Goal: Transaction & Acquisition: Purchase product/service

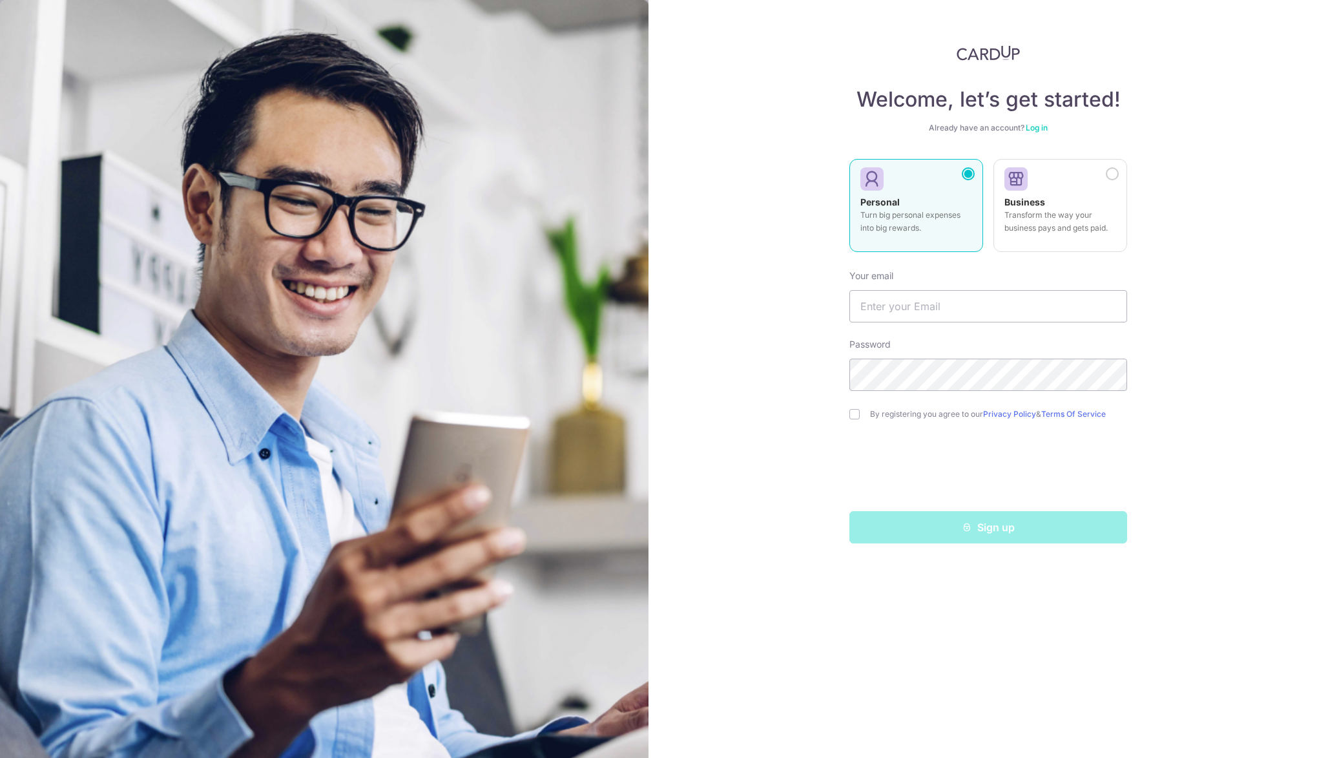
click at [1210, 191] on div "Welcome, let’s get started! Already have an account? Log in Personal Turn big p…" at bounding box center [989, 379] width 680 height 758
click at [913, 212] on p "Turn big personal expenses into big rewards." at bounding box center [917, 222] width 112 height 26
click at [883, 312] on input "text" at bounding box center [989, 306] width 278 height 32
click at [877, 294] on input "text" at bounding box center [989, 306] width 278 height 32
click at [788, 382] on div "Welcome, let’s get started! Already have an account? Log in Personal Turn big p…" at bounding box center [989, 379] width 680 height 758
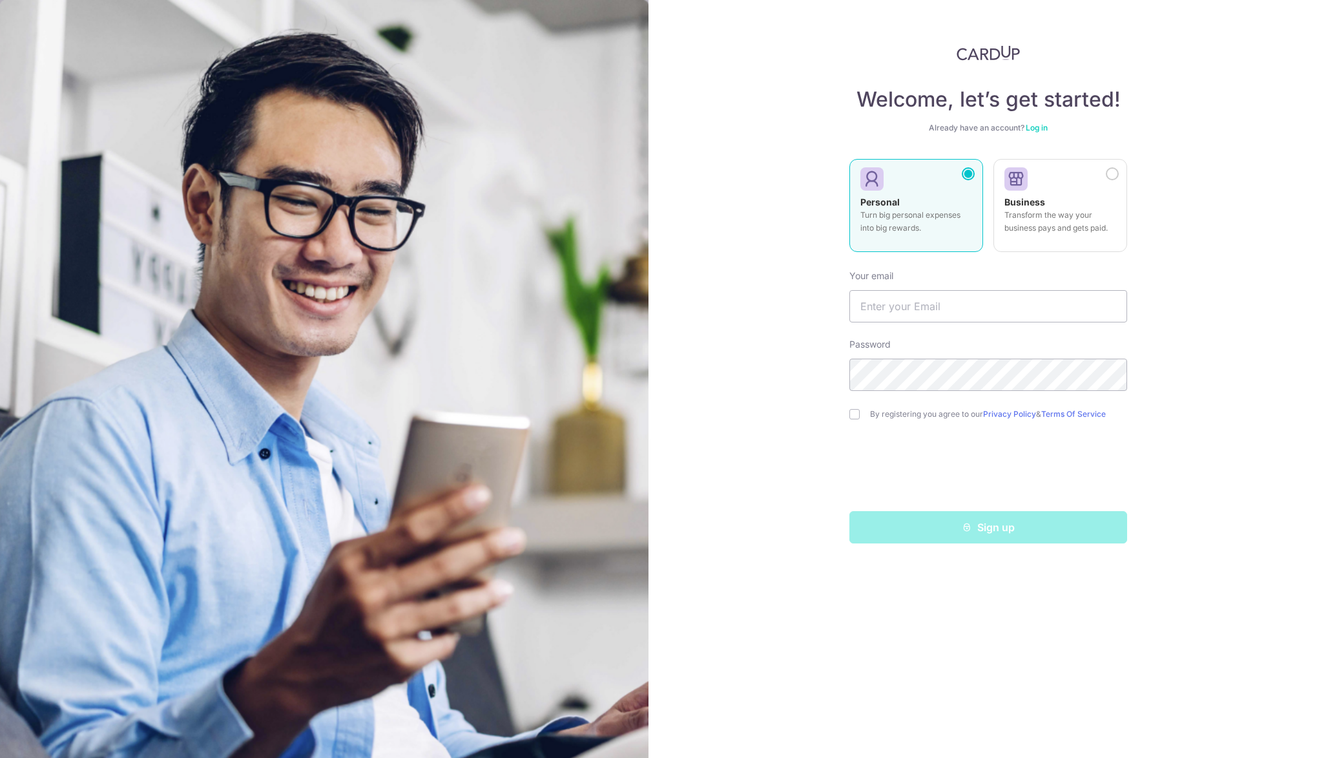
click at [1038, 129] on link "Log in" at bounding box center [1037, 128] width 22 height 10
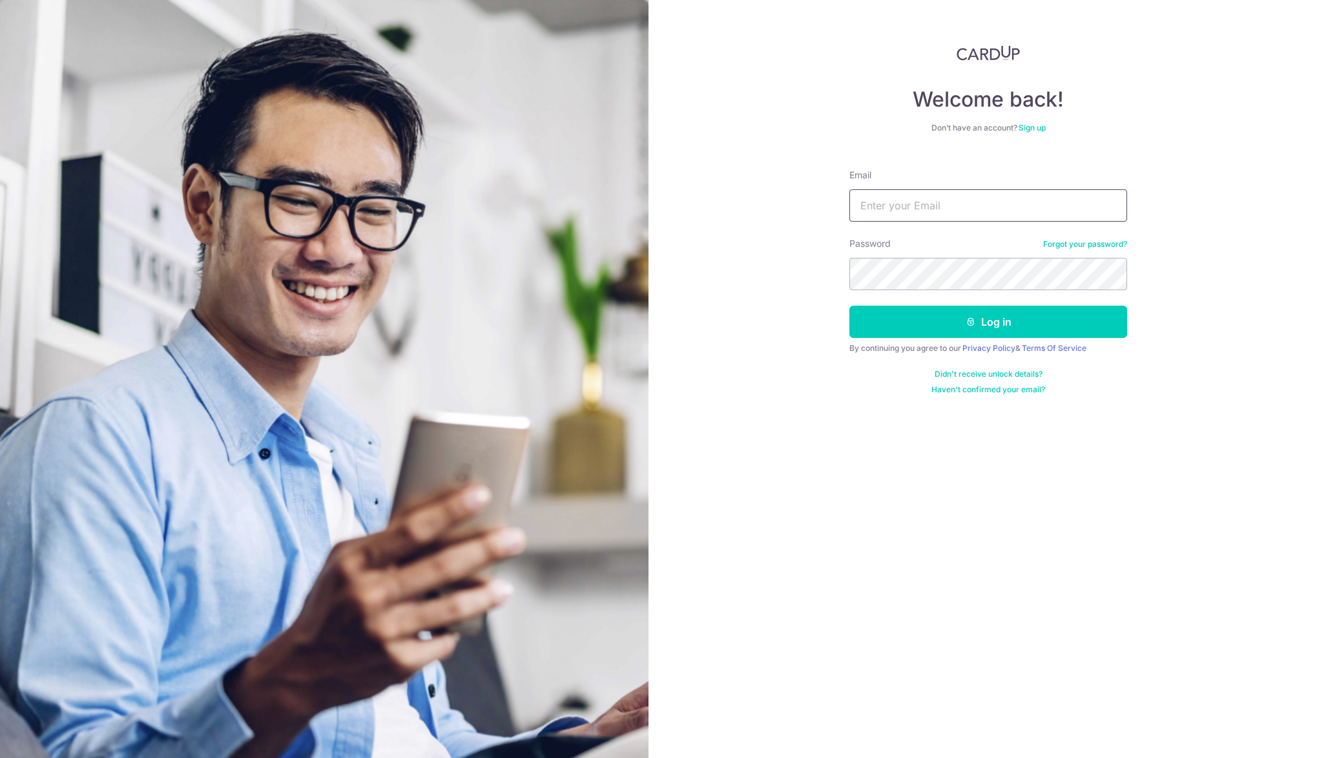
click at [921, 205] on input "Email" at bounding box center [989, 205] width 278 height 32
click at [780, 282] on div "Welcome back! Don’t have an account? Sign up Email Password Forgot your passwor…" at bounding box center [989, 379] width 680 height 758
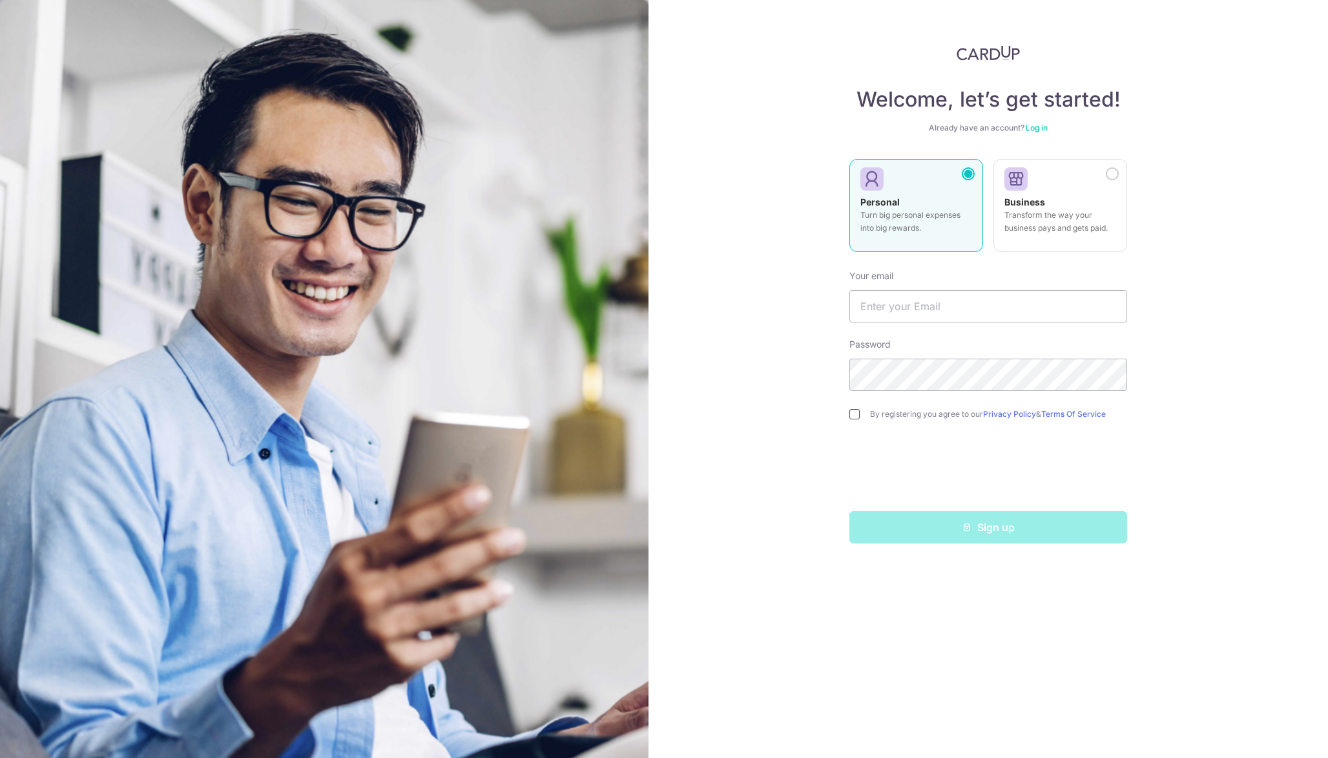
click at [855, 413] on input "checkbox" at bounding box center [855, 414] width 10 height 10
checkbox input "true"
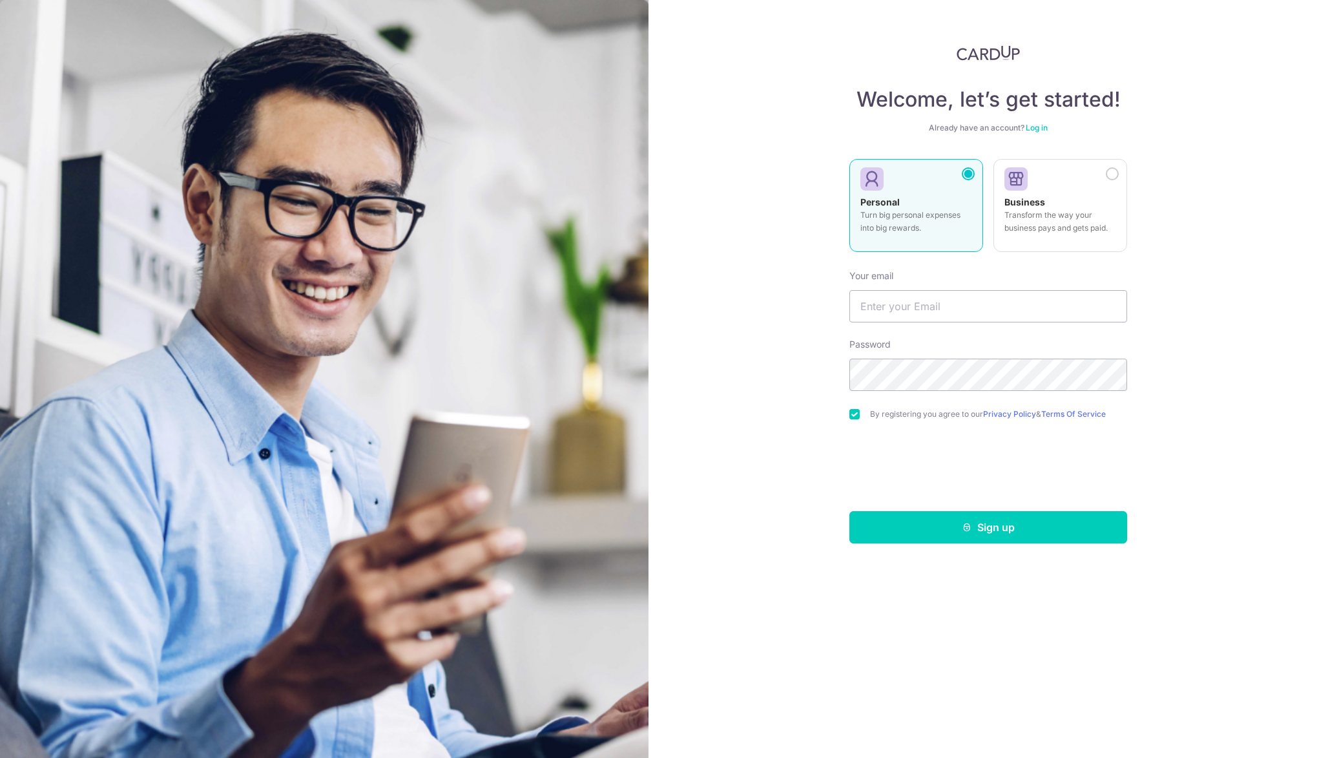
click at [781, 408] on div "Welcome, let’s get started! Already have an account? Log in Personal Turn big p…" at bounding box center [989, 379] width 680 height 758
click at [901, 308] on input "text" at bounding box center [989, 306] width 278 height 32
type input "Fhasda"
click at [930, 311] on input "fhasdasd@gmail.com" at bounding box center [989, 306] width 278 height 32
paste input "Cardup"
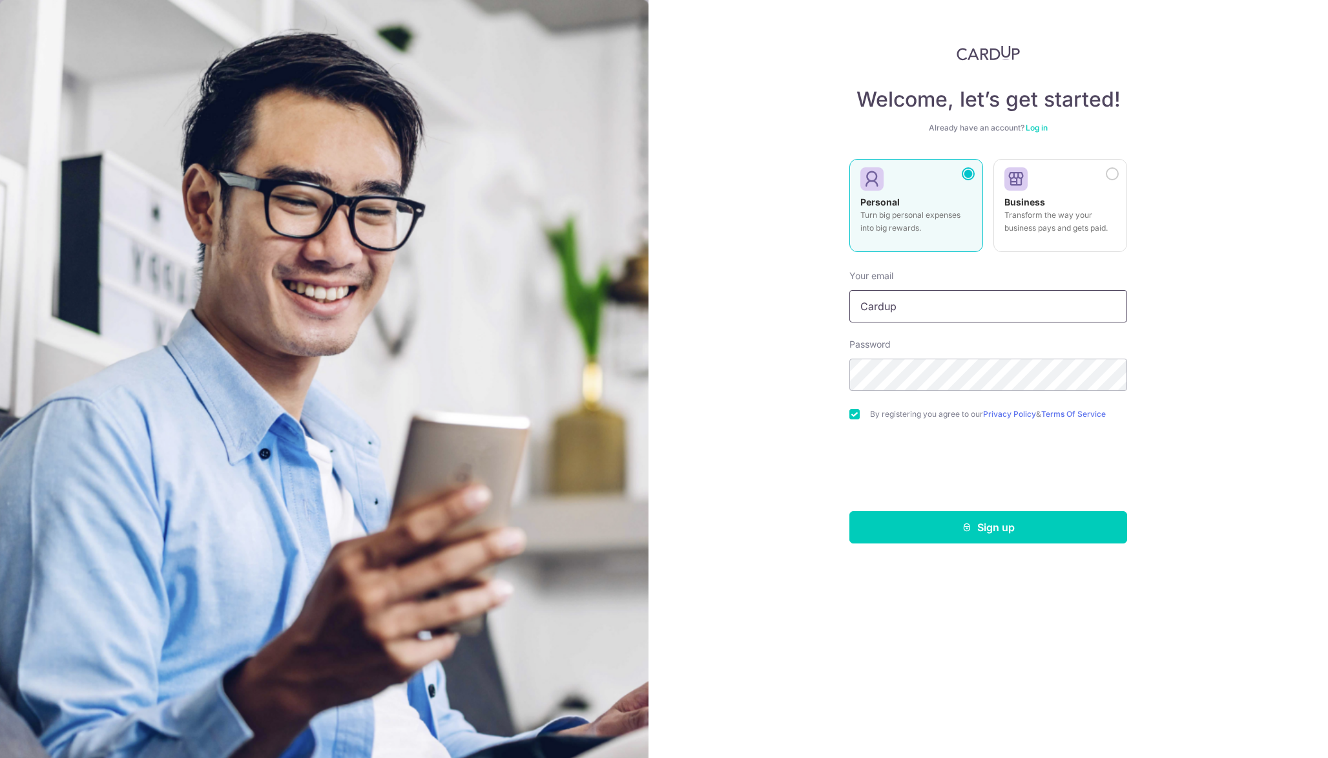
type input "fhasdasd@gmail.com"
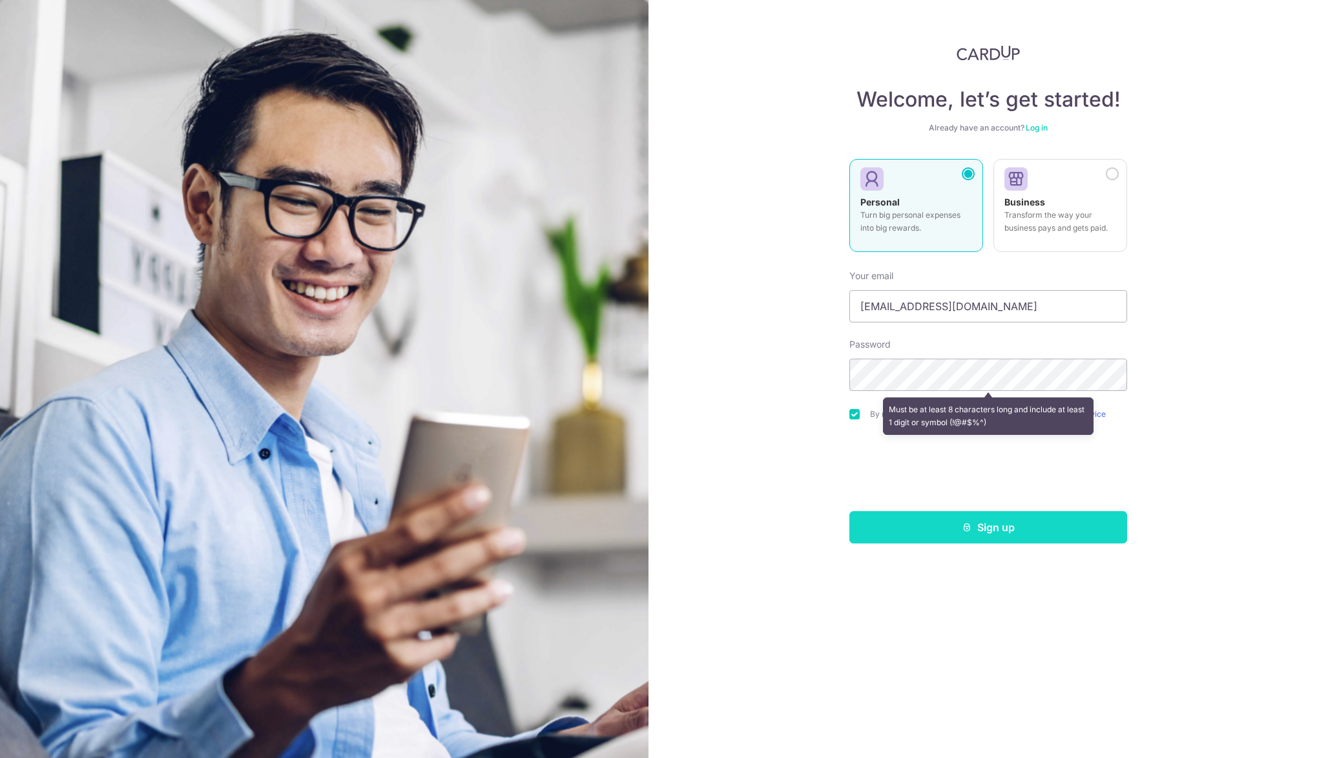
click at [998, 527] on button "Sign up" at bounding box center [989, 527] width 278 height 32
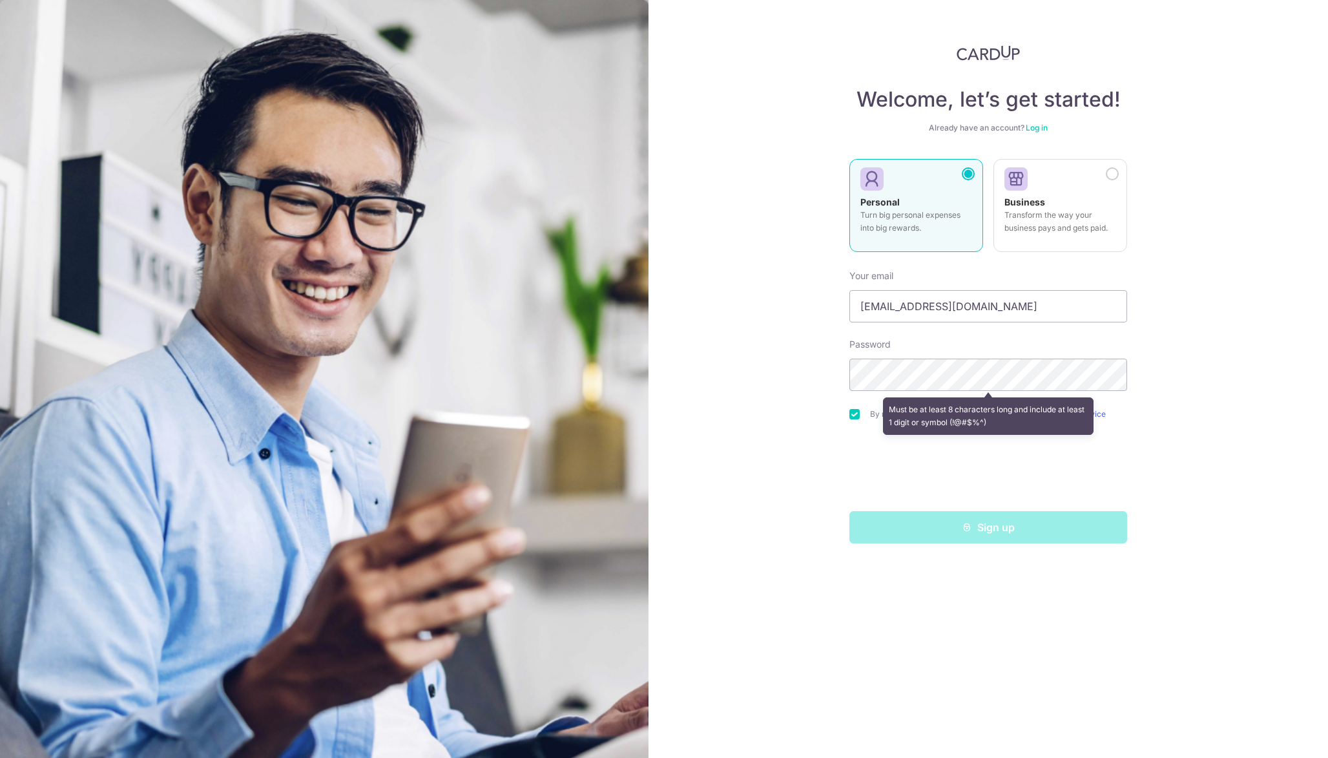
click at [935, 596] on div "Welcome, let’s get started! Already have an account? Log in Personal Turn big p…" at bounding box center [989, 379] width 680 height 758
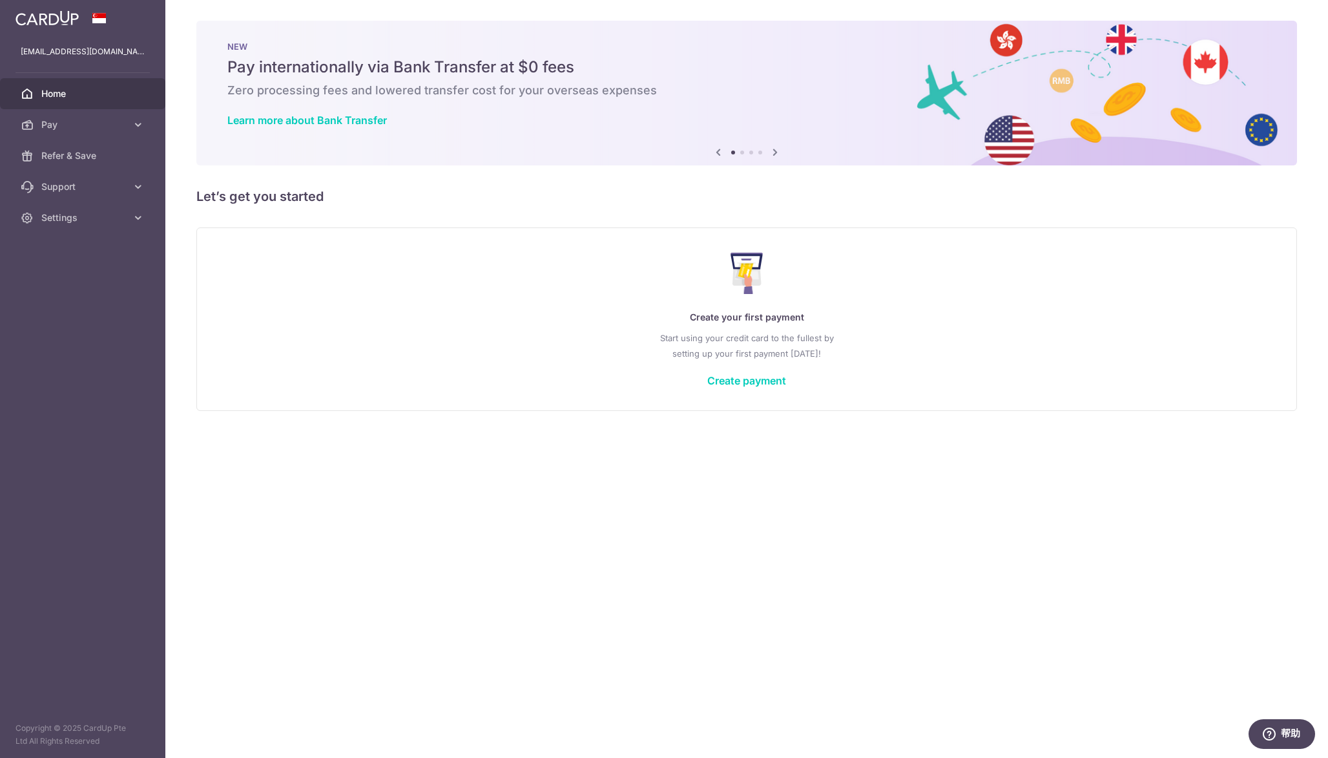
click at [967, 231] on div "Create your first payment Start using your credit card to the fullest by settin…" at bounding box center [746, 318] width 1101 height 183
click at [105, 131] on span "Pay" at bounding box center [83, 124] width 85 height 13
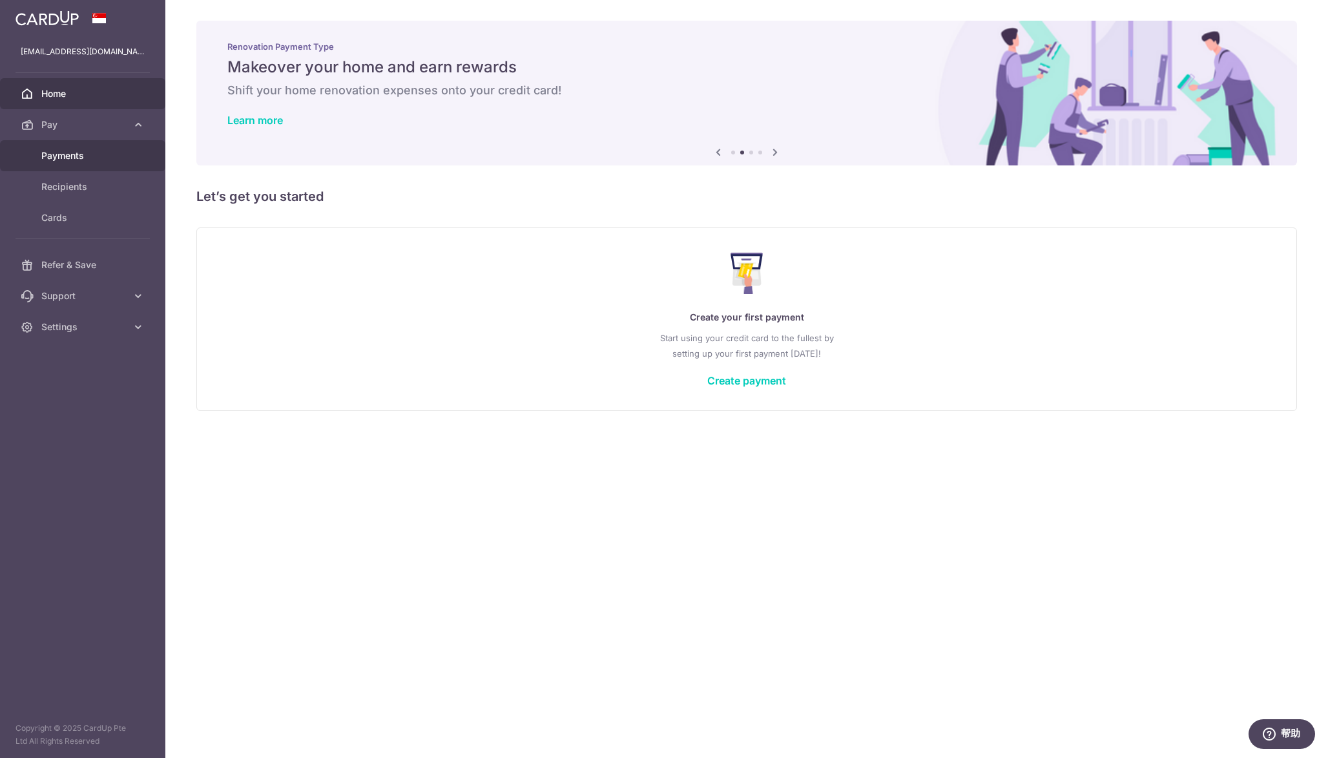
click at [91, 159] on span "Payments" at bounding box center [83, 155] width 85 height 13
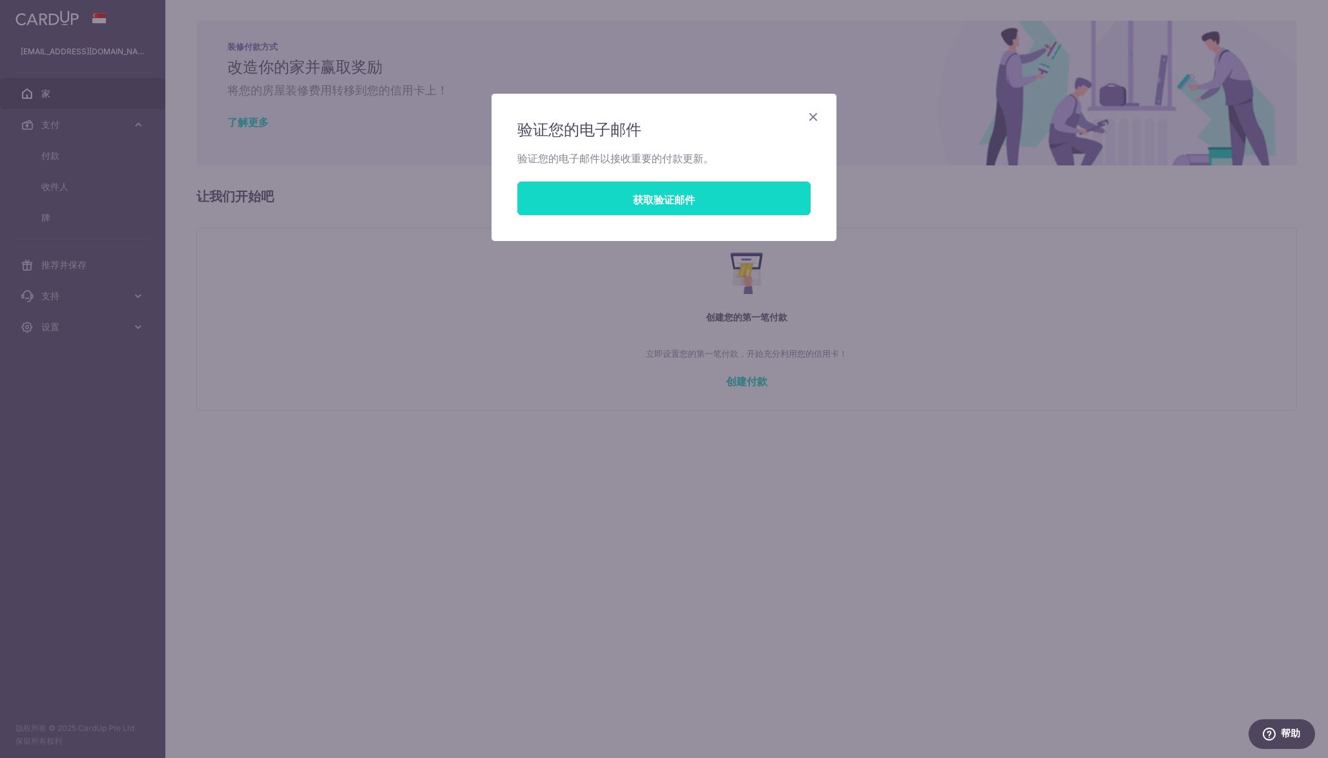
click at [703, 197] on button "获取验证邮件" at bounding box center [663, 199] width 293 height 34
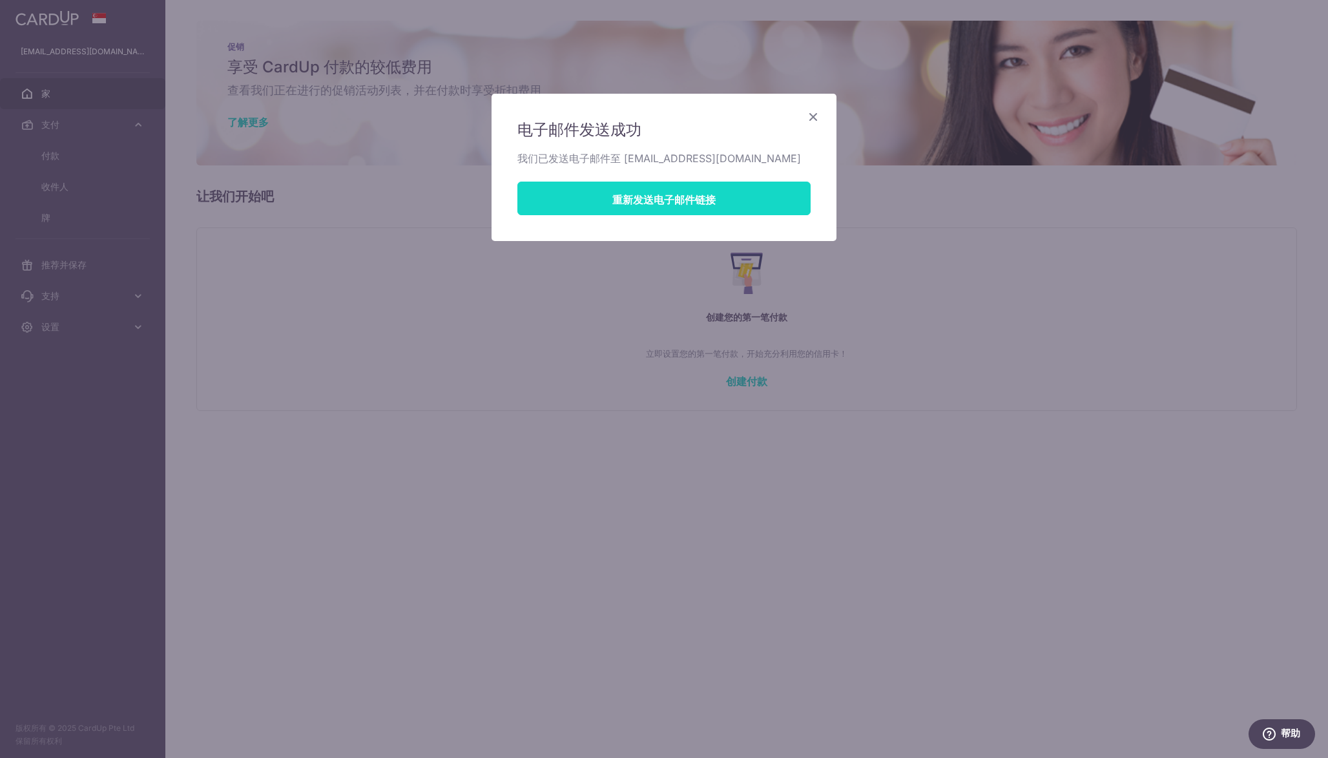
click at [615, 184] on button "重新发送电子邮件链接" at bounding box center [663, 199] width 293 height 34
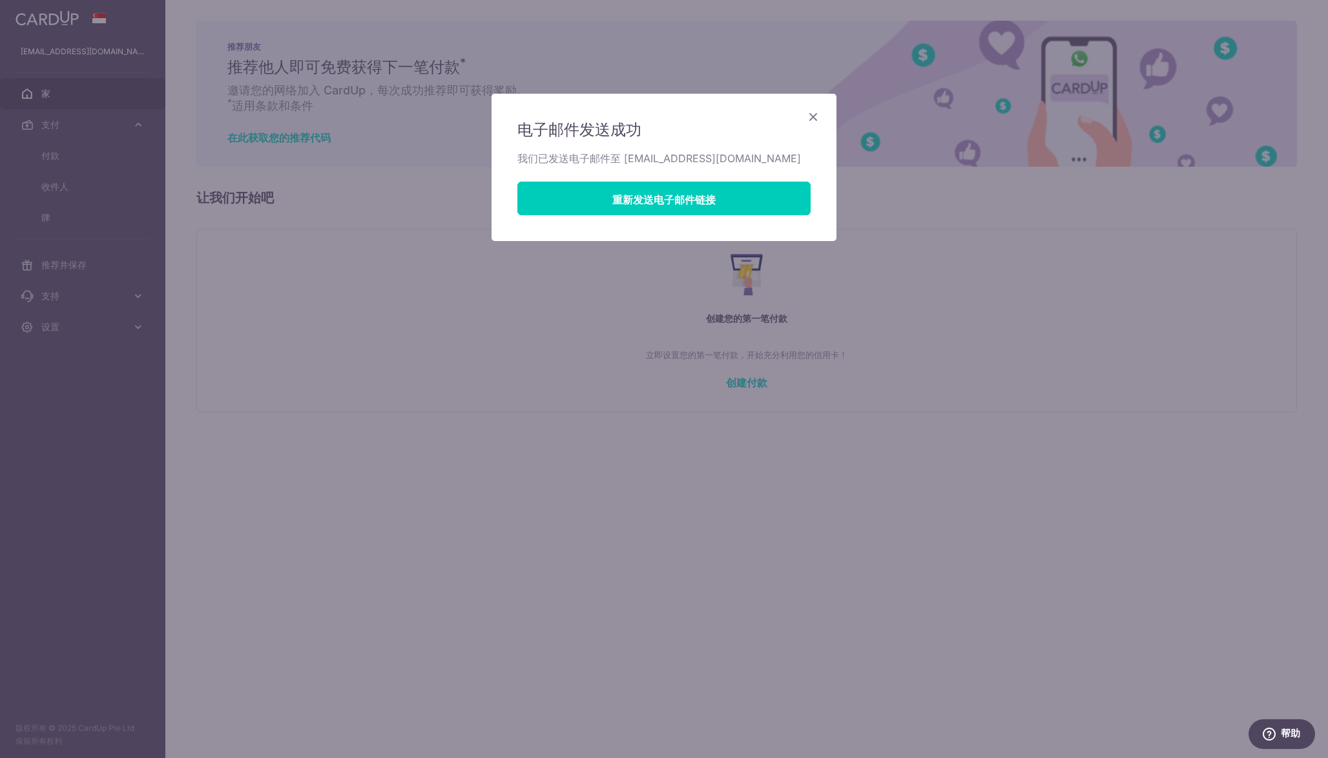
click at [818, 114] on icon "关闭" at bounding box center [814, 117] width 16 height 16
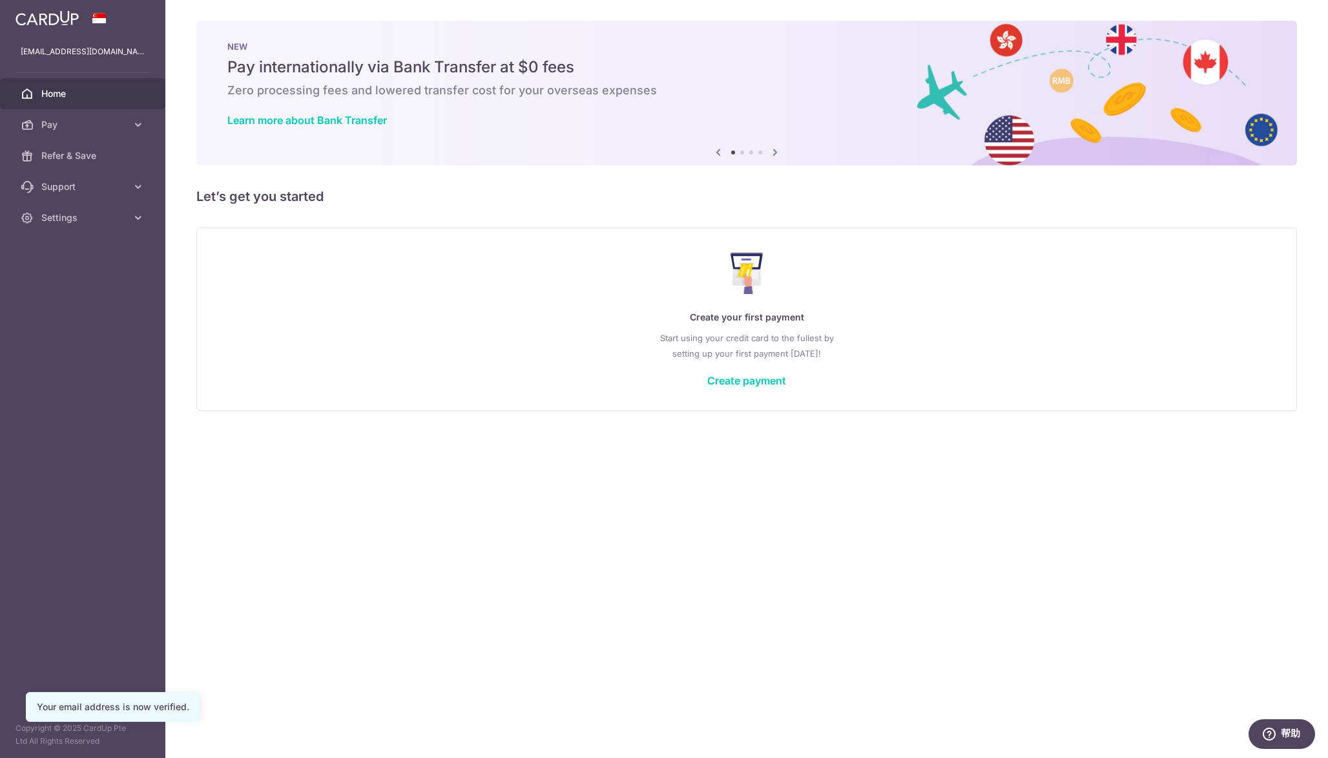
click at [818, 424] on div "× Pause Schedule Pause all future payments in this series Pause just this one p…" at bounding box center [746, 379] width 1163 height 758
click at [743, 379] on link "Create payment" at bounding box center [746, 380] width 79 height 13
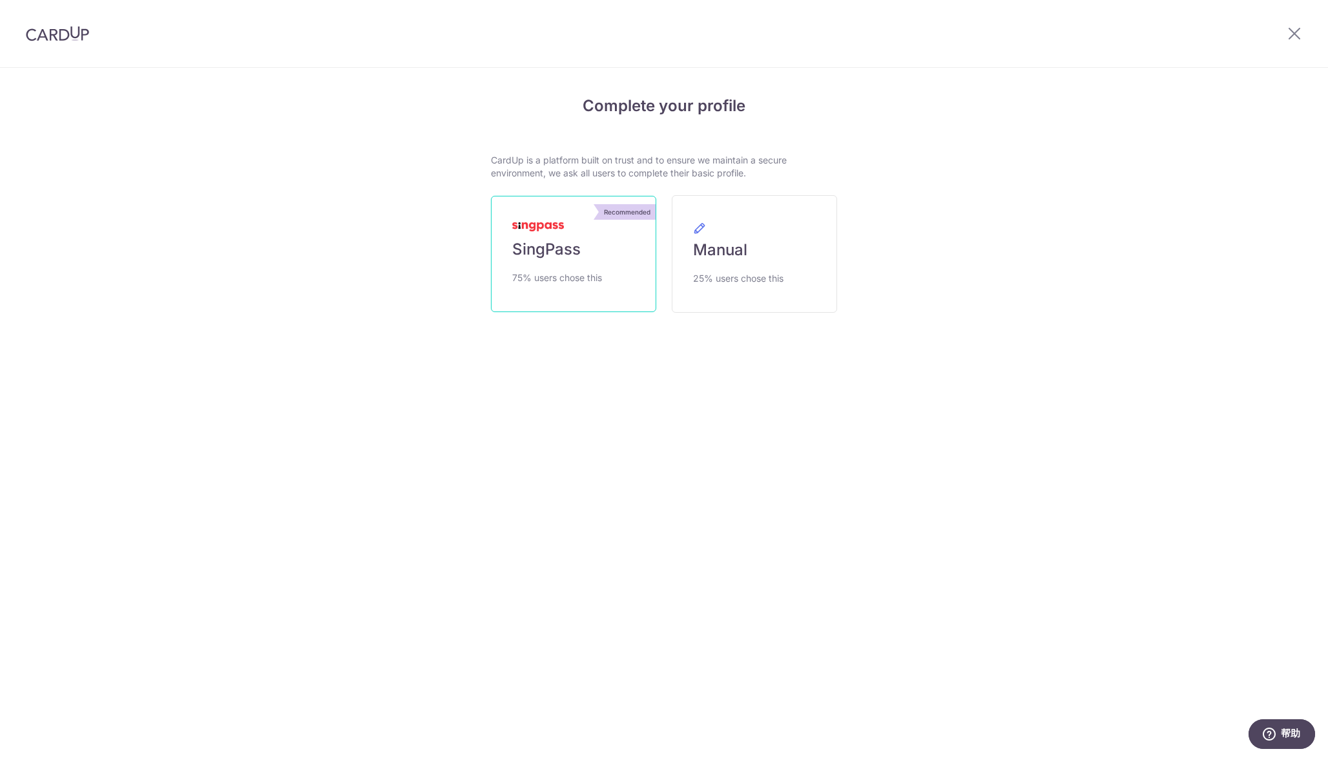
click at [589, 258] on link "Recommended SingPass 75% users chose this" at bounding box center [573, 254] width 165 height 116
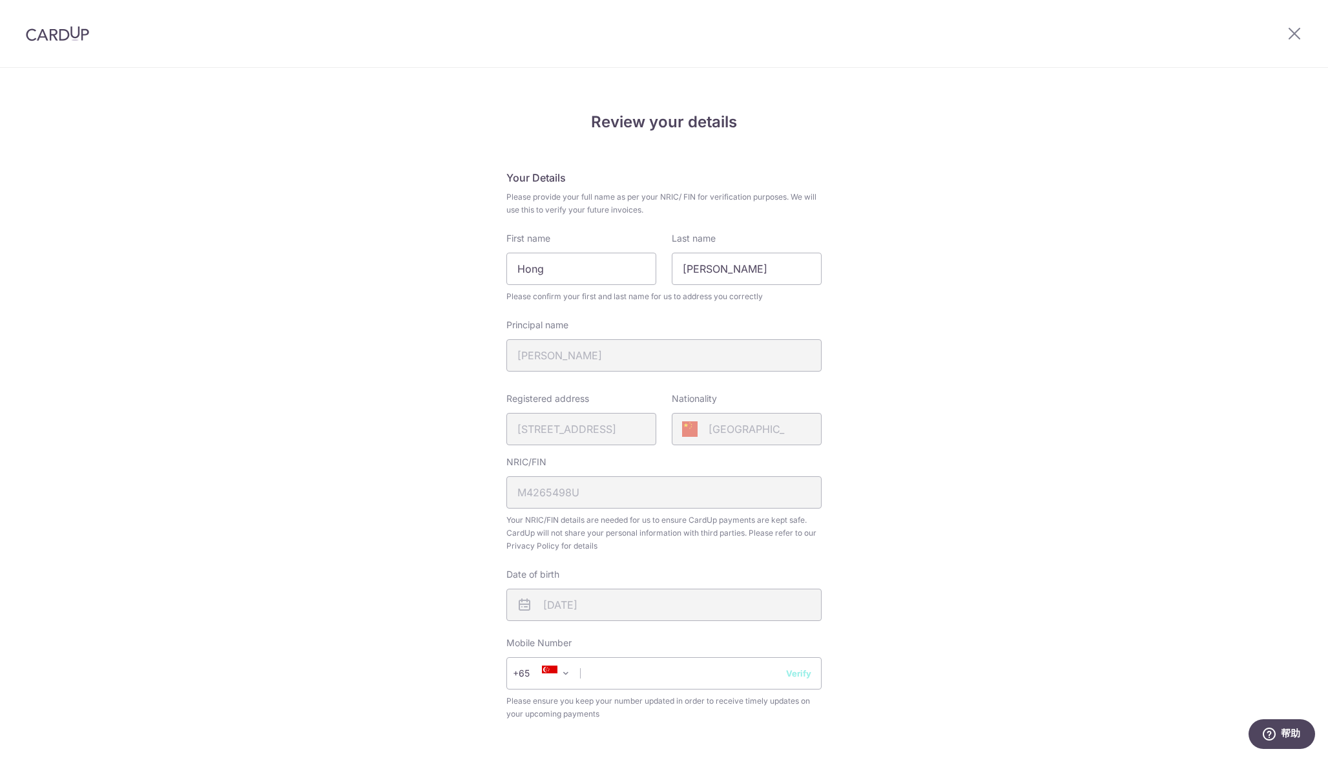
click at [981, 291] on div "Review your details Your Details Please provide your full name as per your NRIC…" at bounding box center [664, 512] width 1328 height 888
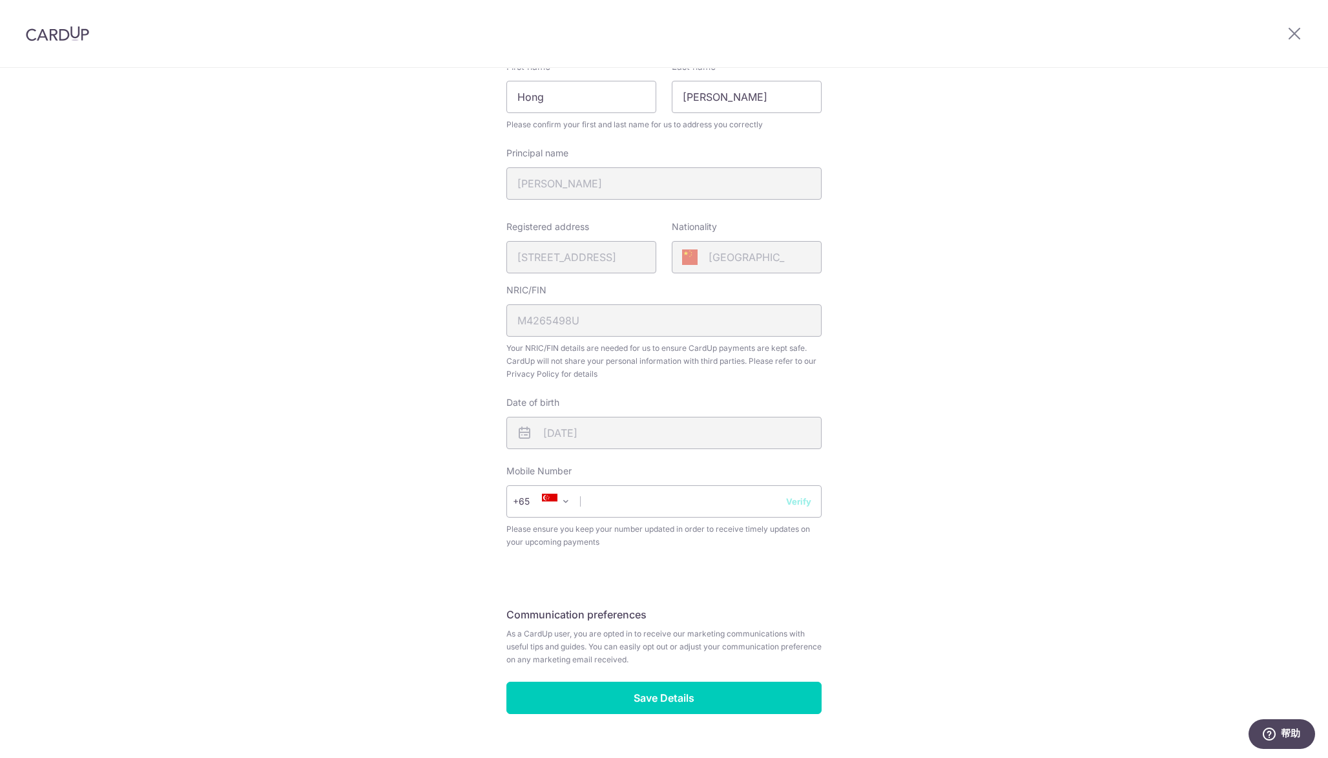
scroll to position [199, 0]
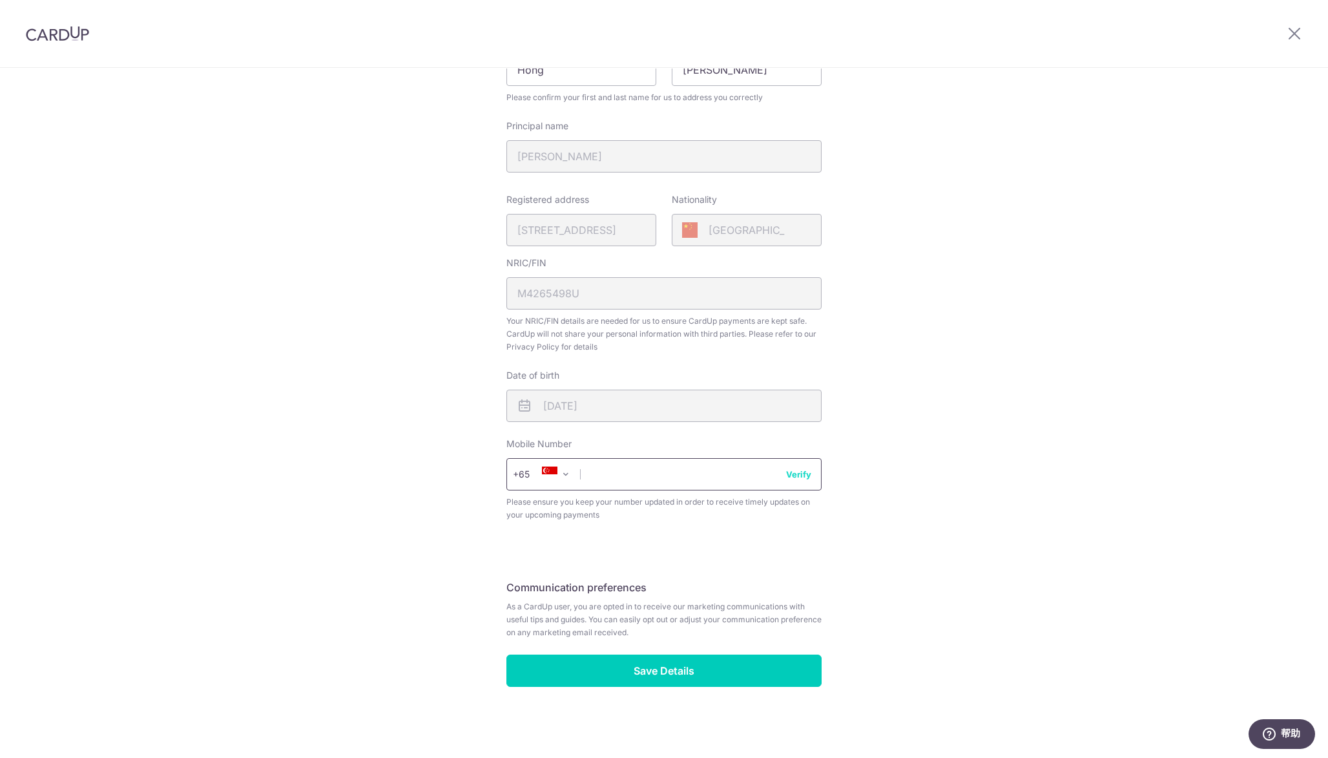
click at [676, 473] on input "text" at bounding box center [664, 474] width 315 height 32
type input "82649872"
click at [901, 594] on div "Review your details Your Details Please provide your full name as per your NRIC…" at bounding box center [664, 313] width 1328 height 888
click at [699, 670] on input "Save Details" at bounding box center [664, 670] width 315 height 32
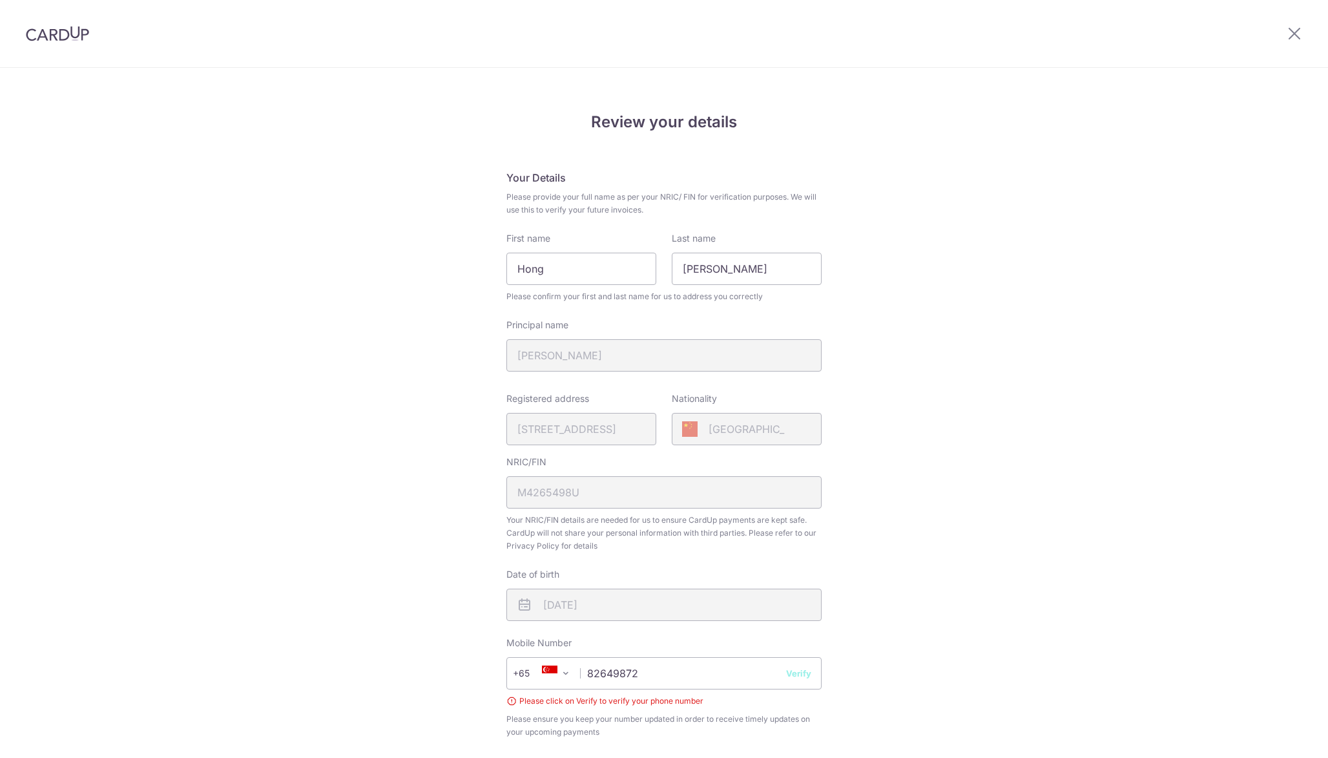
scroll to position [217, 0]
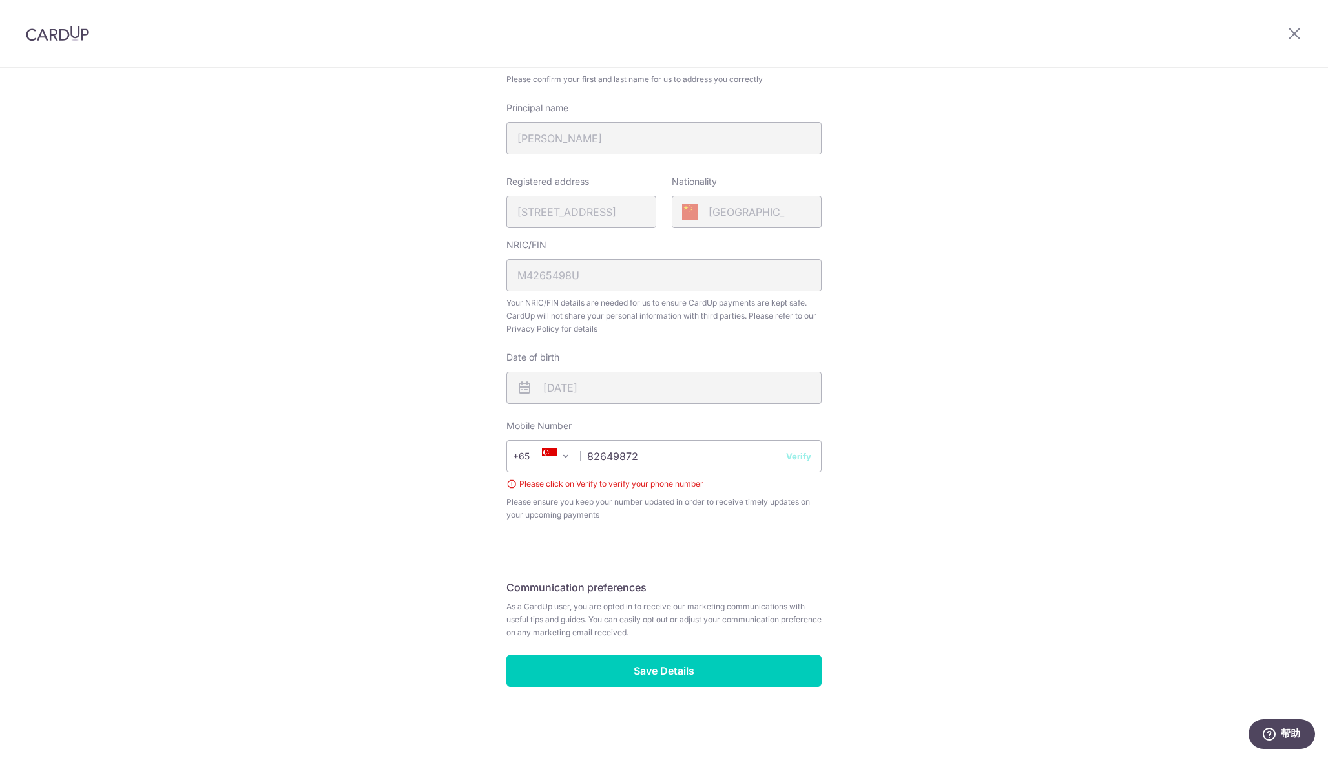
click at [800, 455] on button "Verify" at bounding box center [798, 456] width 25 height 13
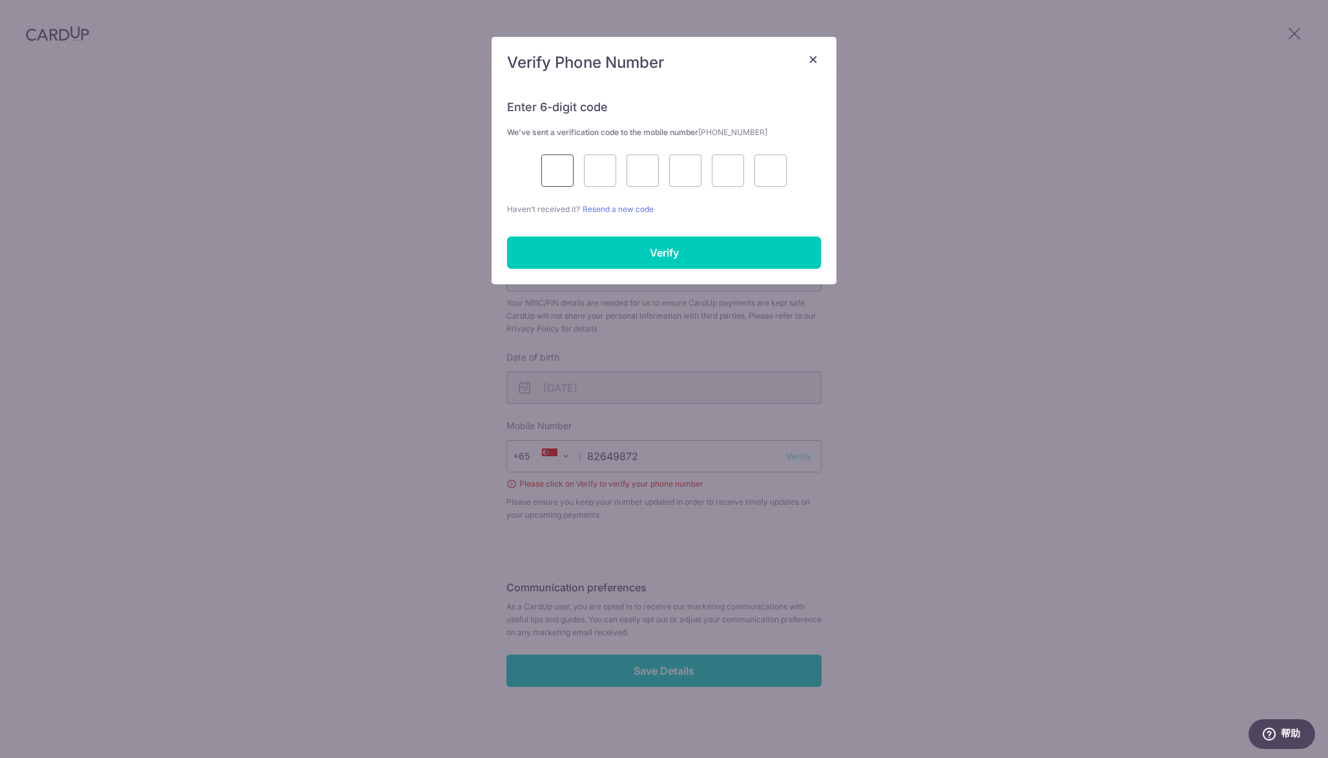
click at [556, 171] on input "text" at bounding box center [557, 170] width 32 height 32
type input "2"
type input "0"
type input "8"
type input "2"
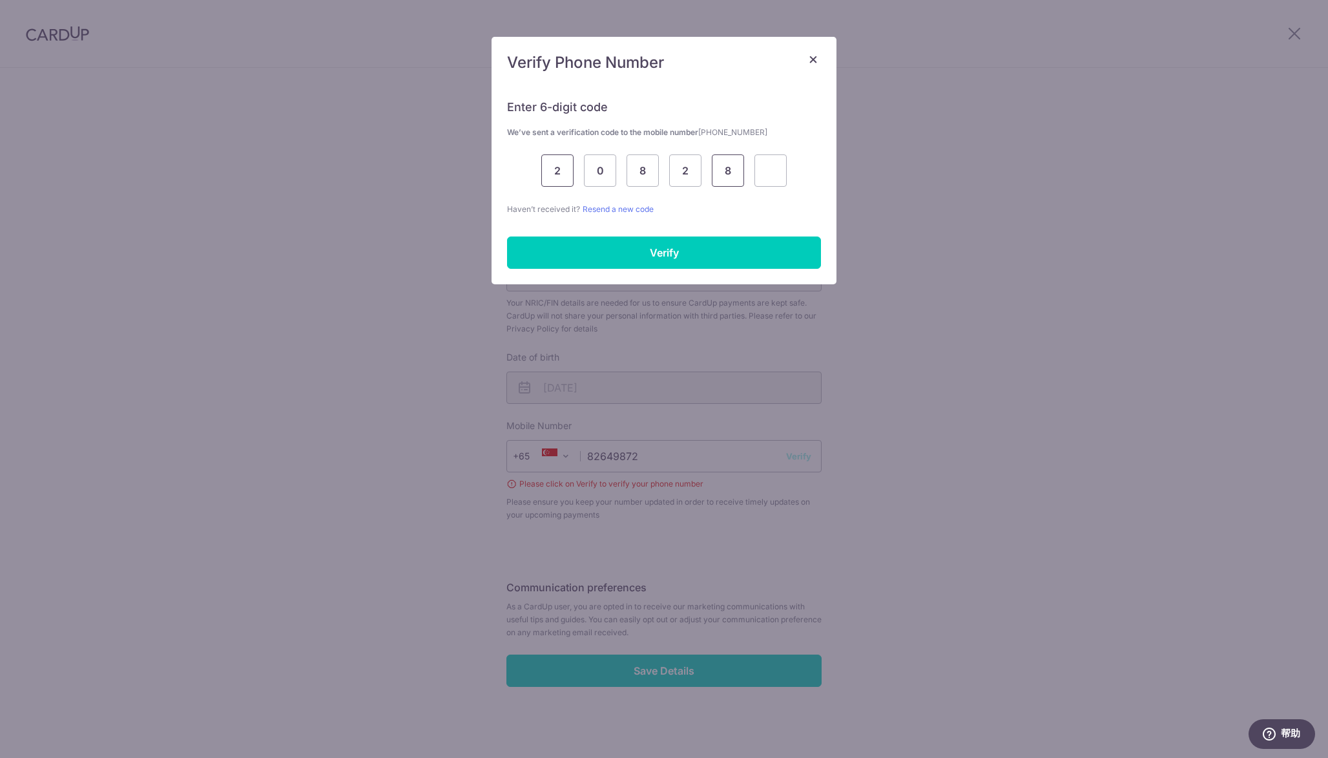
type input "8"
type input "0"
click at [631, 253] on input "Verify" at bounding box center [664, 252] width 314 height 32
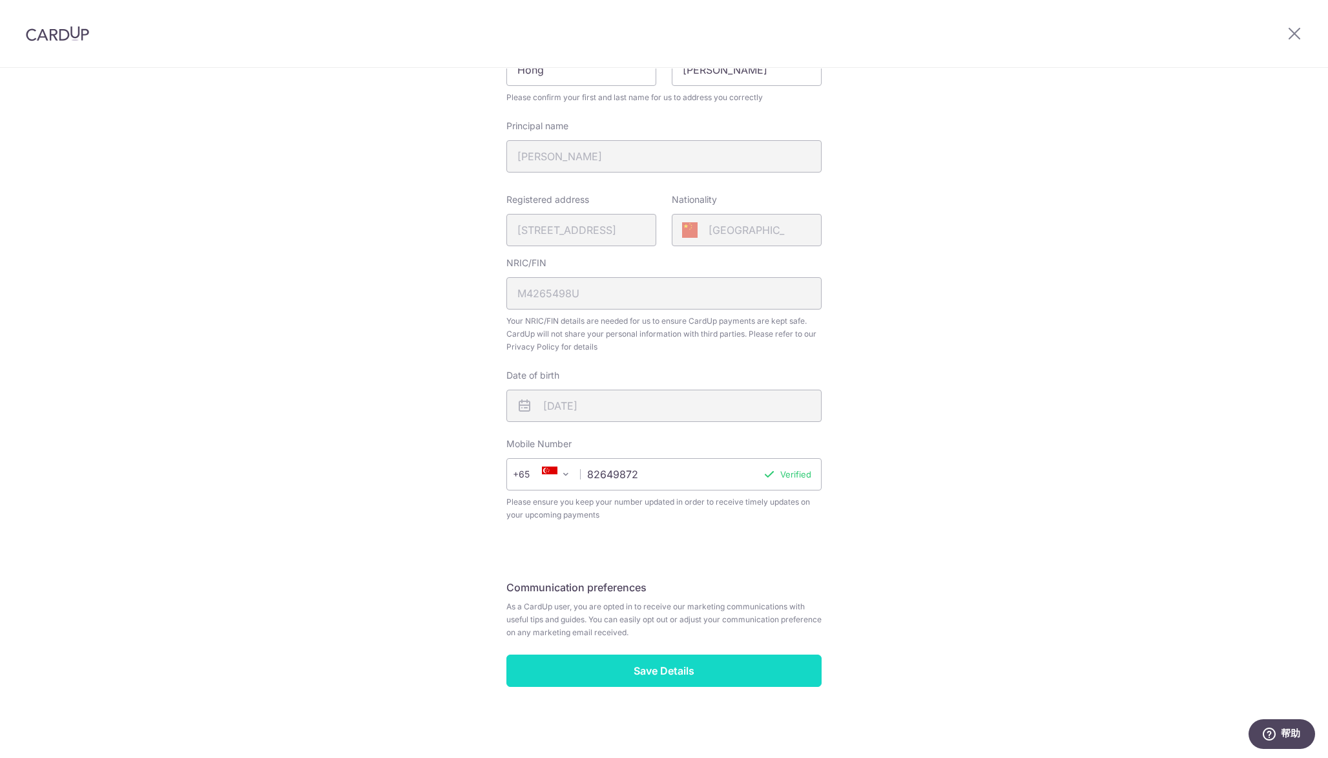
click at [665, 673] on input "Save Details" at bounding box center [664, 670] width 315 height 32
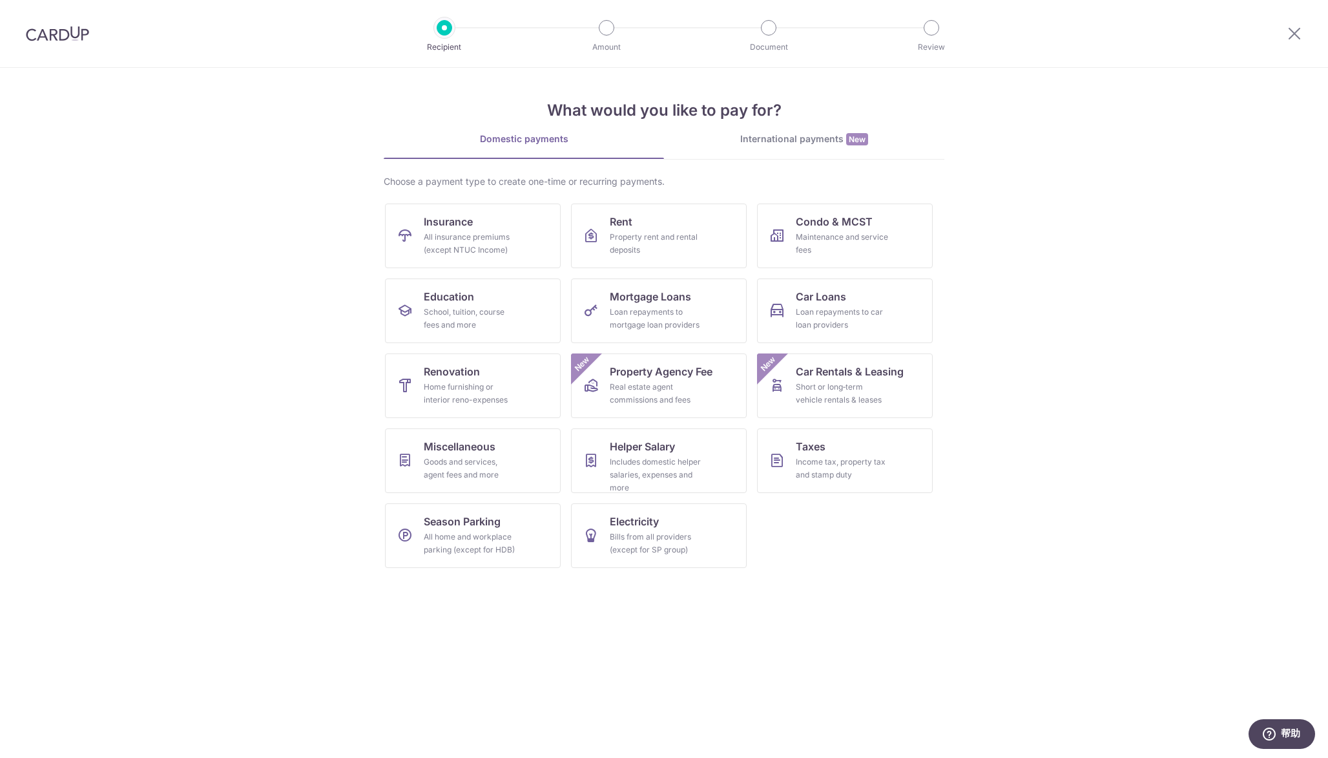
click at [1036, 386] on section "What would you like to pay for? Domestic payments International payments New Ch…" at bounding box center [664, 413] width 1328 height 690
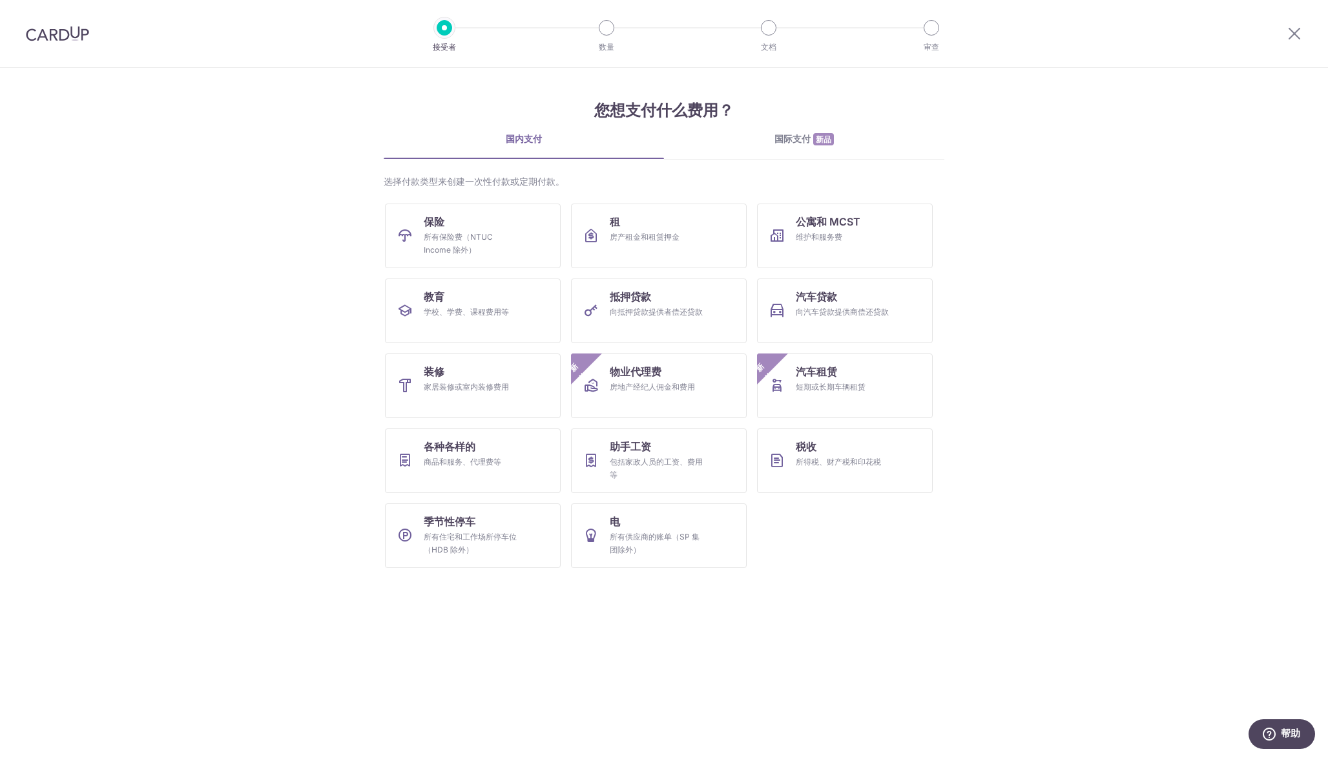
click at [1078, 438] on section "您想支付什么费用？ 国内支付 国际支付 新品 选择付款类型来创建一次性付款或定期付款。 保险 所有保险费（NTUC Income 除外） 租 房产租金和租赁押…" at bounding box center [664, 413] width 1328 height 690
click at [1066, 371] on section "您想支付什么费用？ 国内支付 国际支付 新品 选择付款类型来创建一次性付款或定期付款。 保险 所有保险费（NTUC Income 除外） 租 房产租金和租赁押…" at bounding box center [664, 413] width 1328 height 690
click at [680, 238] on div "房产租金和租赁押金" at bounding box center [656, 237] width 93 height 13
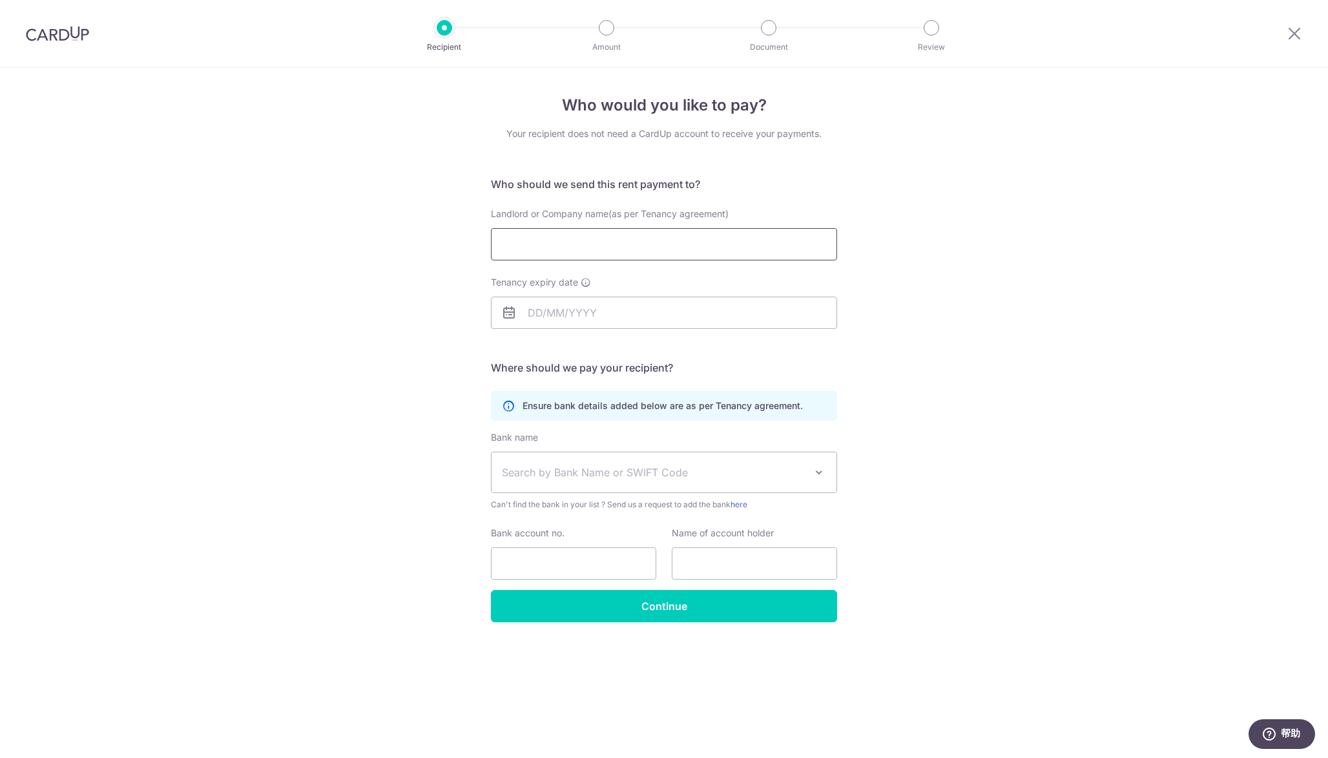
click at [749, 248] on input "Landlord or Company name(as per Tenancy agreement)" at bounding box center [664, 244] width 346 height 32
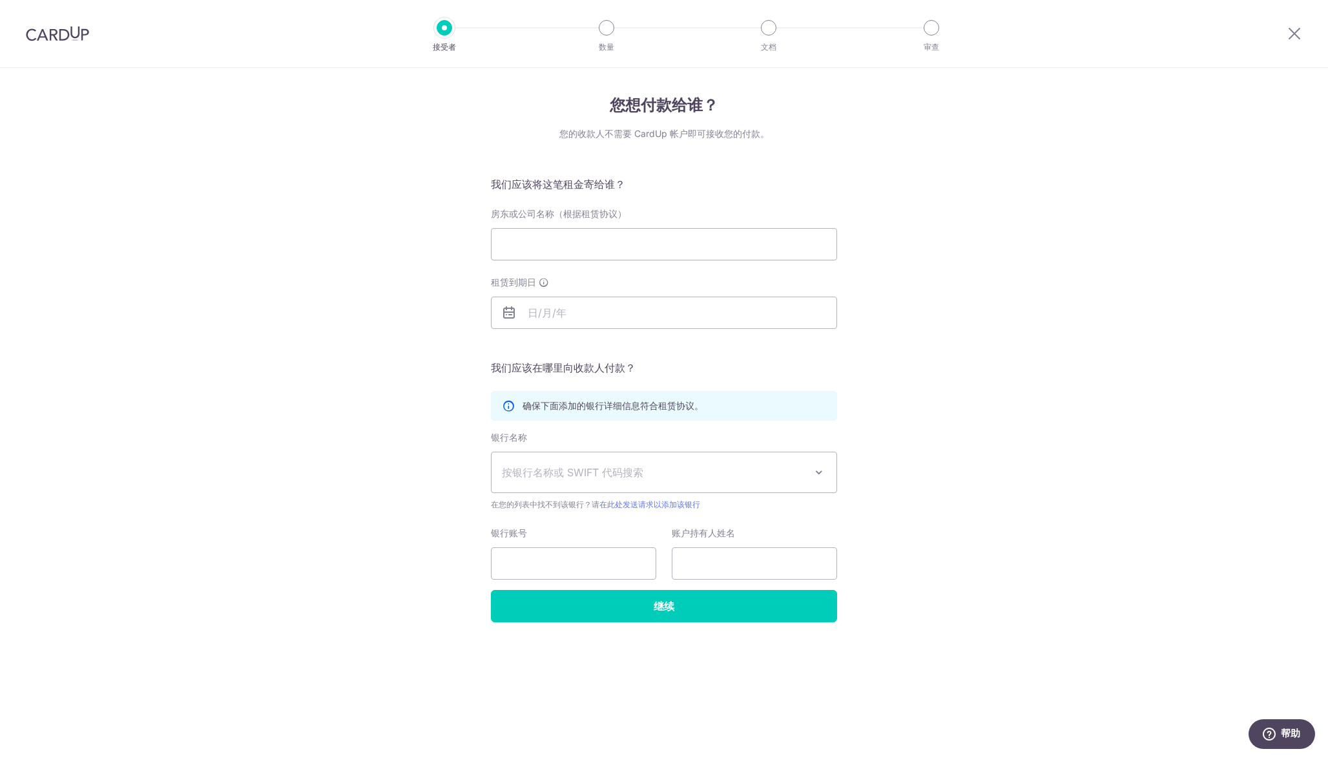
click at [978, 273] on div "您想付款给谁？ 您的收款人不需要 CardUp 帐户即可接收您的付款。 我们应该将这笔租金寄给谁？ 房东或公司名称（根据租赁协议） 租赁到期日 翻译缺失：[D…" at bounding box center [664, 413] width 1328 height 690
click at [1016, 222] on div "您想付款给谁？ 您的收款人不需要 CardUp 帐户即可接收您的付款。 我们应该将这笔租金寄给谁？ 房东或公司名称（根据租赁协议） 租赁到期日 翻译缺失：[D…" at bounding box center [664, 413] width 1328 height 690
click at [667, 238] on input "房东或公司名称（根据租赁协议）" at bounding box center [664, 244] width 346 height 32
click at [754, 411] on div "确保下面添加的银行详细信息符合租赁协议。" at bounding box center [664, 406] width 346 height 30
click at [819, 468] on span at bounding box center [819, 473] width 16 height 16
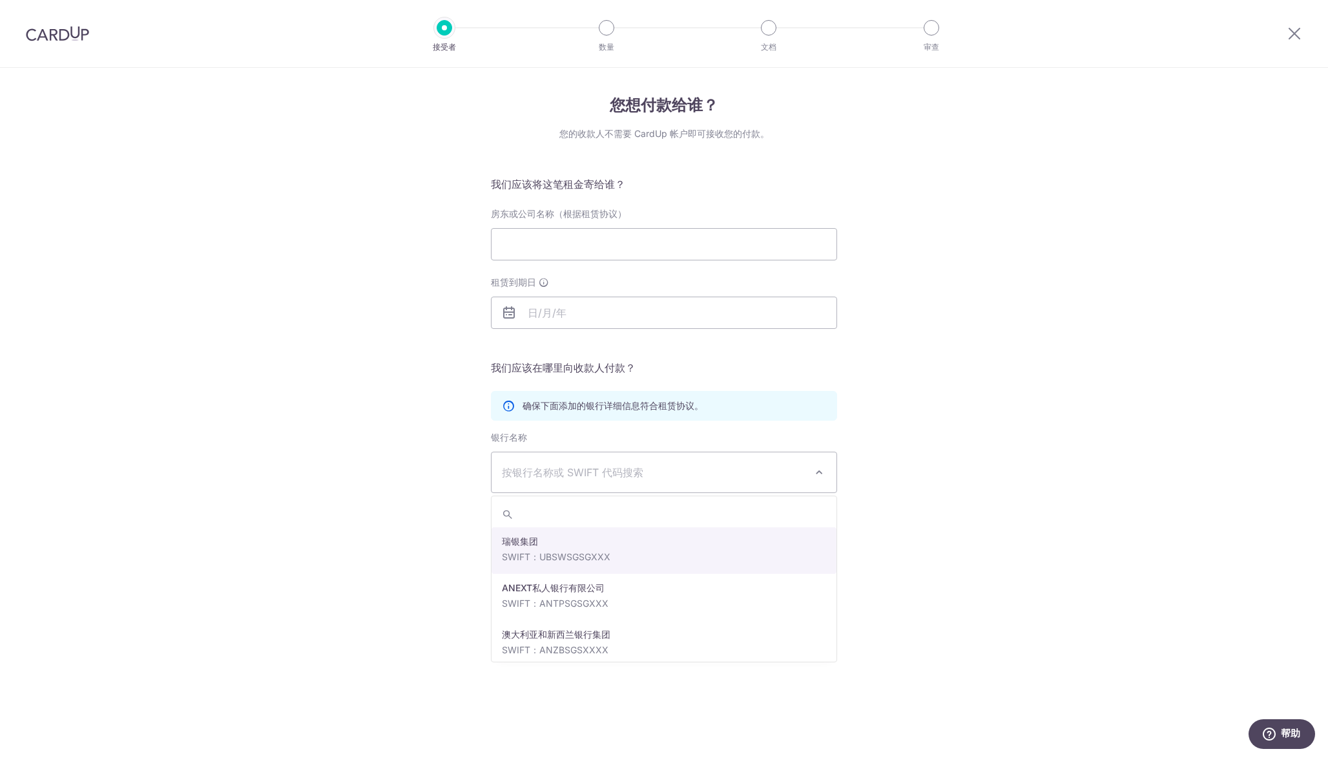
click at [930, 431] on div "您想付款给谁？ 您的收款人不需要 CardUp 帐户即可接收您的付款。 我们应该将这笔租金寄给谁？ 房东或公司名称（根据租赁协议） 租赁到期日 翻译缺失：[D…" at bounding box center [664, 413] width 1328 height 690
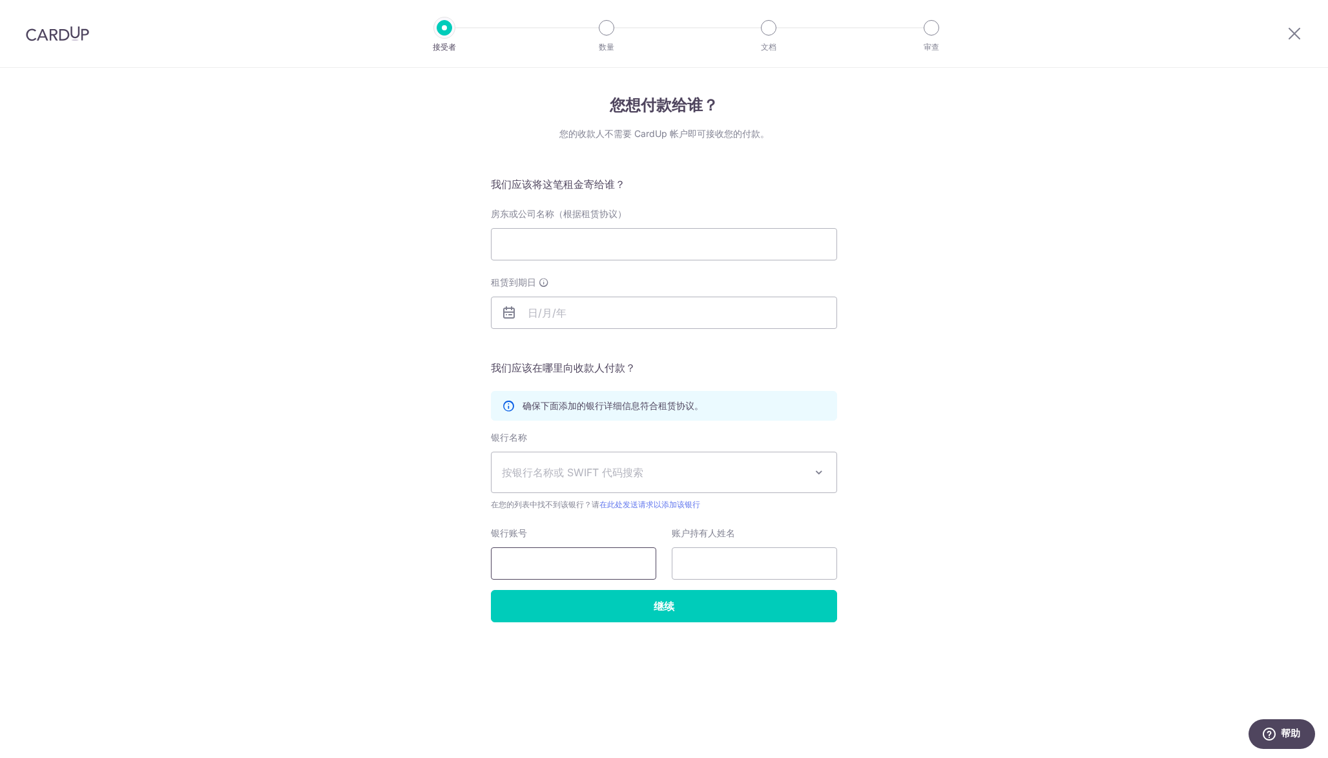
click at [579, 567] on input "银行账号" at bounding box center [573, 563] width 165 height 32
click at [722, 561] on input "text" at bounding box center [754, 563] width 165 height 32
click at [923, 471] on div "您想付款给谁？ 您的收款人不需要 CardUp 帐户即可接收您的付款。 我们应该将这笔租金寄给谁？ 房东或公司名称（根据租赁协议） 租赁到期日 翻译缺失：[D…" at bounding box center [664, 413] width 1328 height 690
click at [945, 279] on div "您想付款给谁？ 您的收款人不需要 CardUp 帐户即可接收您的付款。 我们应该将这笔租金寄给谁？ 房东或公司名称（根据租赁协议） 租赁到期日 翻译缺失：[D…" at bounding box center [664, 413] width 1328 height 690
click at [1078, 85] on div "您想付款给谁？ 您的收款人不需要 CardUp 帐户即可接收您的付款。 我们应该将这笔租金寄给谁？ 房东或公司名称（根据租赁协议） 租赁到期日 翻译缺失：[D…" at bounding box center [664, 413] width 1328 height 690
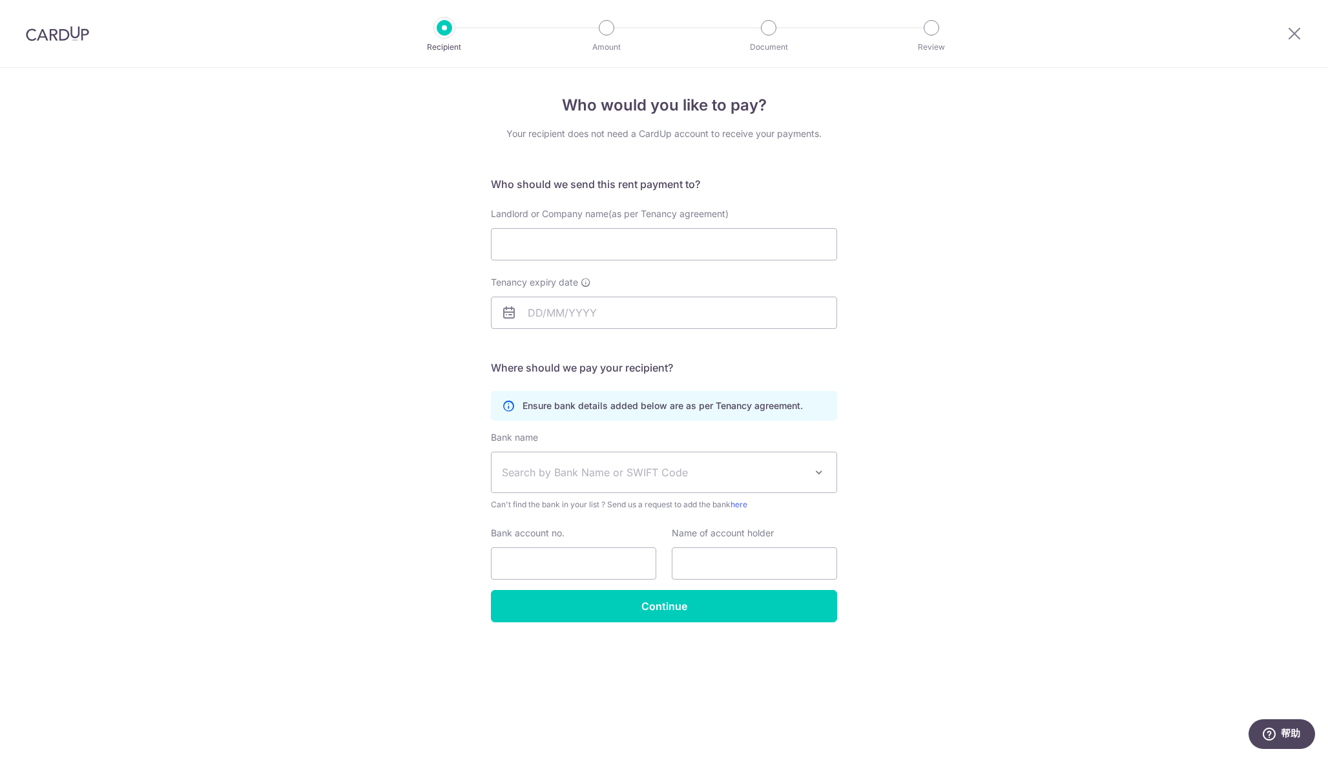
click at [1014, 190] on div "Who would you like to pay? Your recipient does not need a CardUp account to rec…" at bounding box center [664, 413] width 1328 height 690
drag, startPoint x: 959, startPoint y: 50, endPoint x: 974, endPoint y: 54, distance: 14.7
click at [974, 54] on header "Recipient Amount Document Review" at bounding box center [664, 34] width 1328 height 68
click at [963, 130] on div "Who would you like to pay? Your recipient does not need a CardUp account to rec…" at bounding box center [664, 413] width 1328 height 690
click at [934, 273] on div "Who would you like to pay? Your recipient does not need a CardUp account to rec…" at bounding box center [664, 413] width 1328 height 690
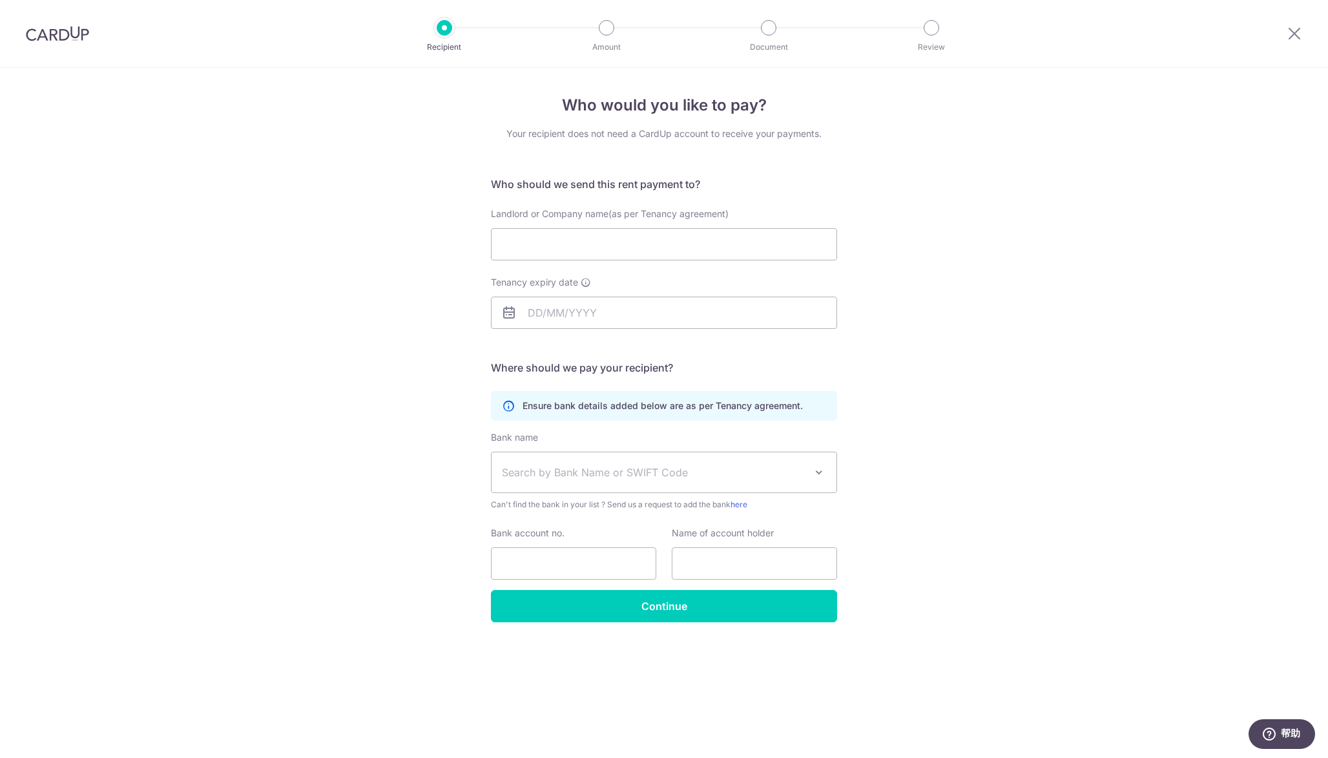
click at [956, 370] on div "Who would you like to pay? Your recipient does not need a CardUp account to rec…" at bounding box center [664, 413] width 1328 height 690
click at [353, 298] on div "Who would you like to pay? Your recipient does not need a CardUp account to rec…" at bounding box center [664, 413] width 1328 height 690
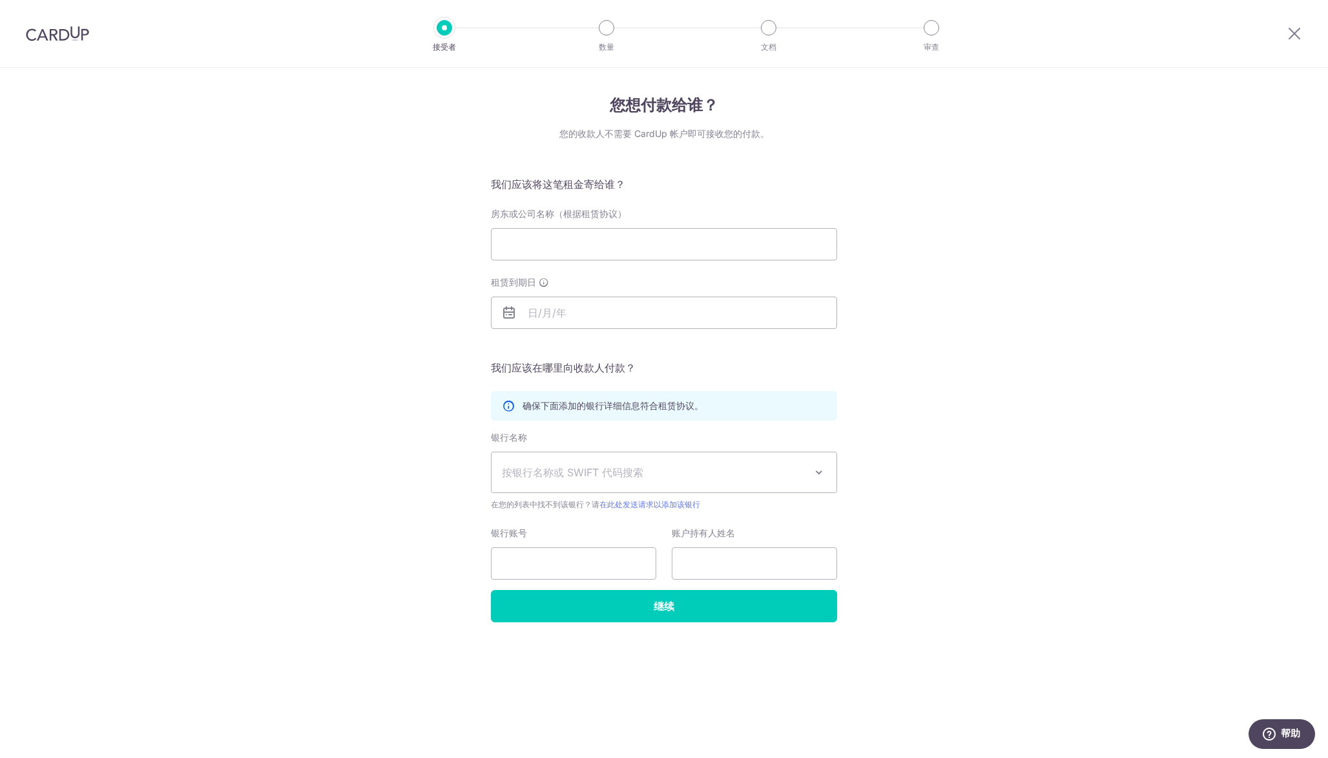
click at [420, 423] on div "您想付款给谁？ 您的收款人不需要 CardUp 帐户即可接收您的付款。 我们应该将这笔租金寄给谁？ 房东或公司名称（根据租赁协议） 租赁到期日 翻译缺失：en…" at bounding box center [664, 413] width 1328 height 690
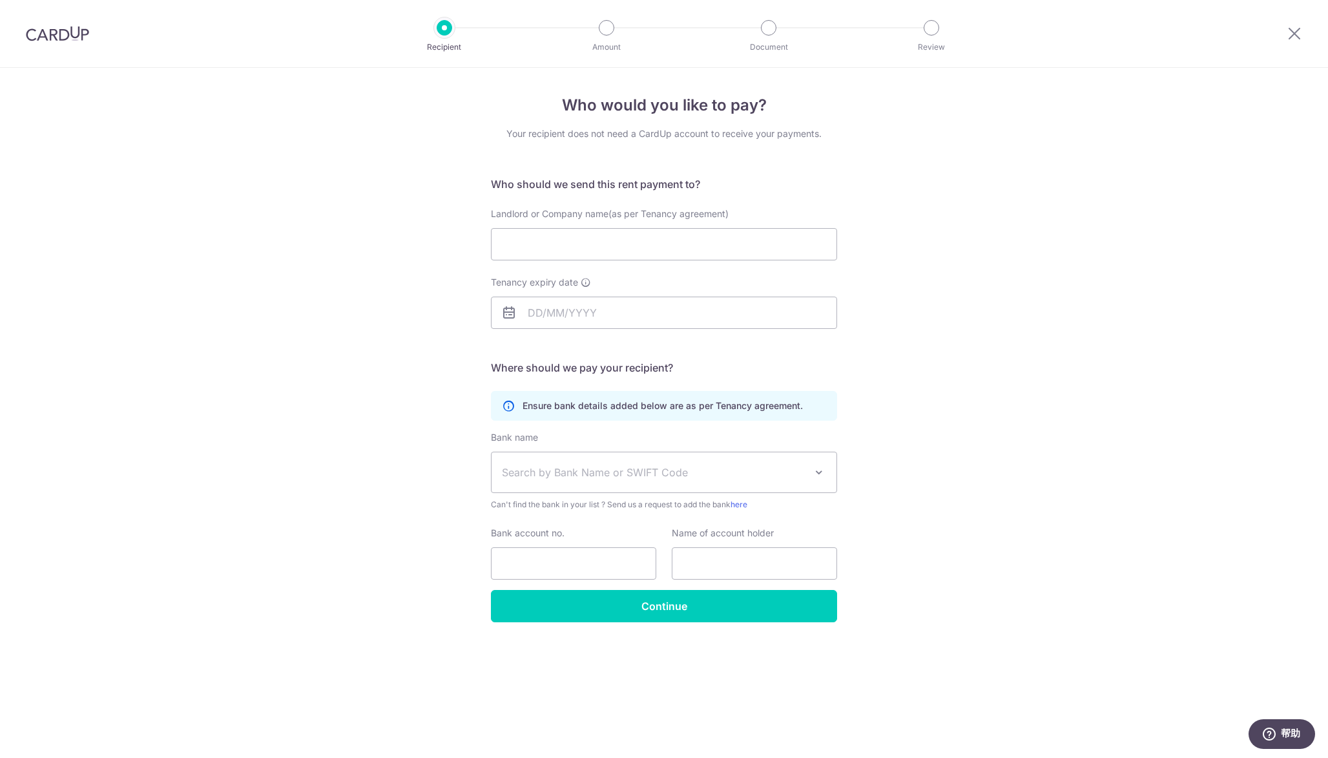
click at [1045, 299] on div "Who would you like to pay? Your recipient does not need a CardUp account to rec…" at bounding box center [664, 413] width 1328 height 690
click at [712, 230] on input "Landlord or Company name(as per Tenancy agreement)" at bounding box center [664, 244] width 346 height 32
type input "Zhou Wen"
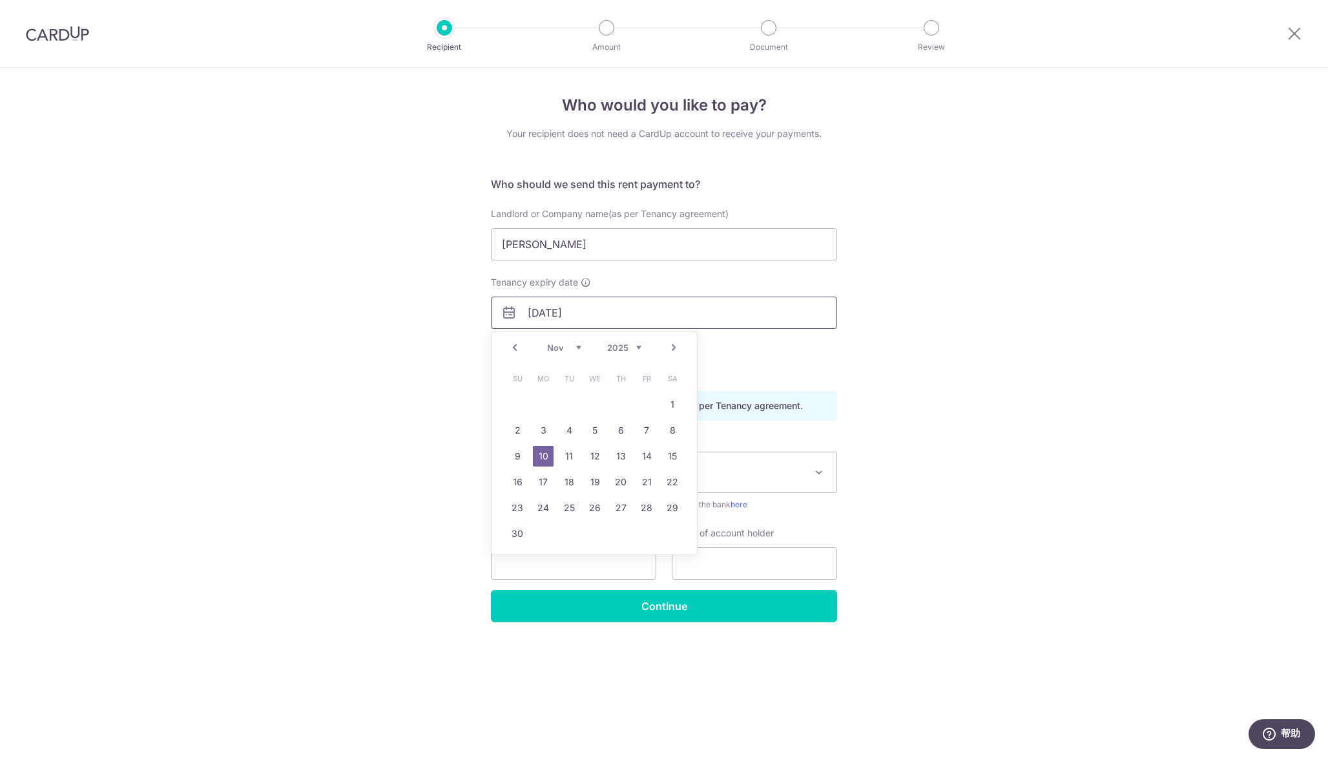
type input "10/11/2025"
click at [1027, 306] on div "Who would you like to pay? Your recipient does not need a CardUp account to rec…" at bounding box center [664, 413] width 1328 height 690
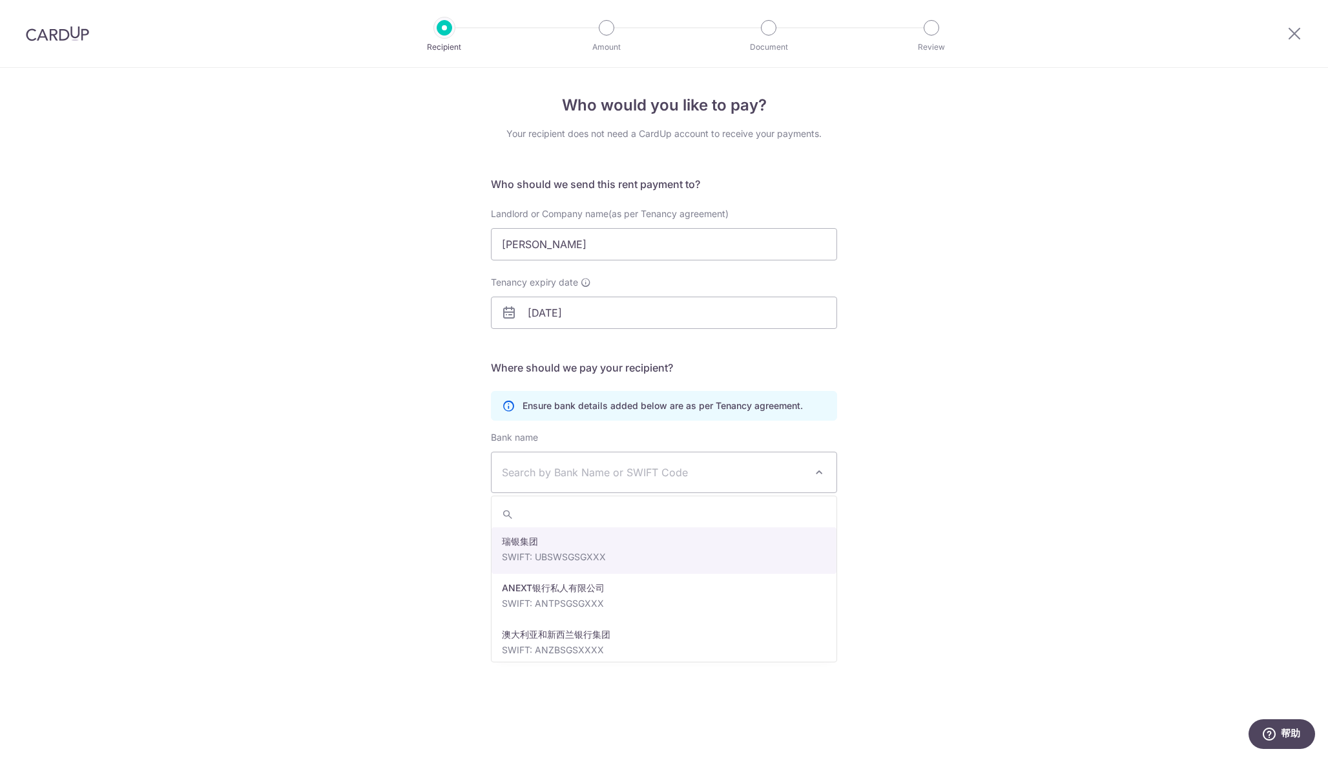
click at [779, 472] on span "Search by Bank Name or SWIFT Code" at bounding box center [654, 473] width 304 height 16
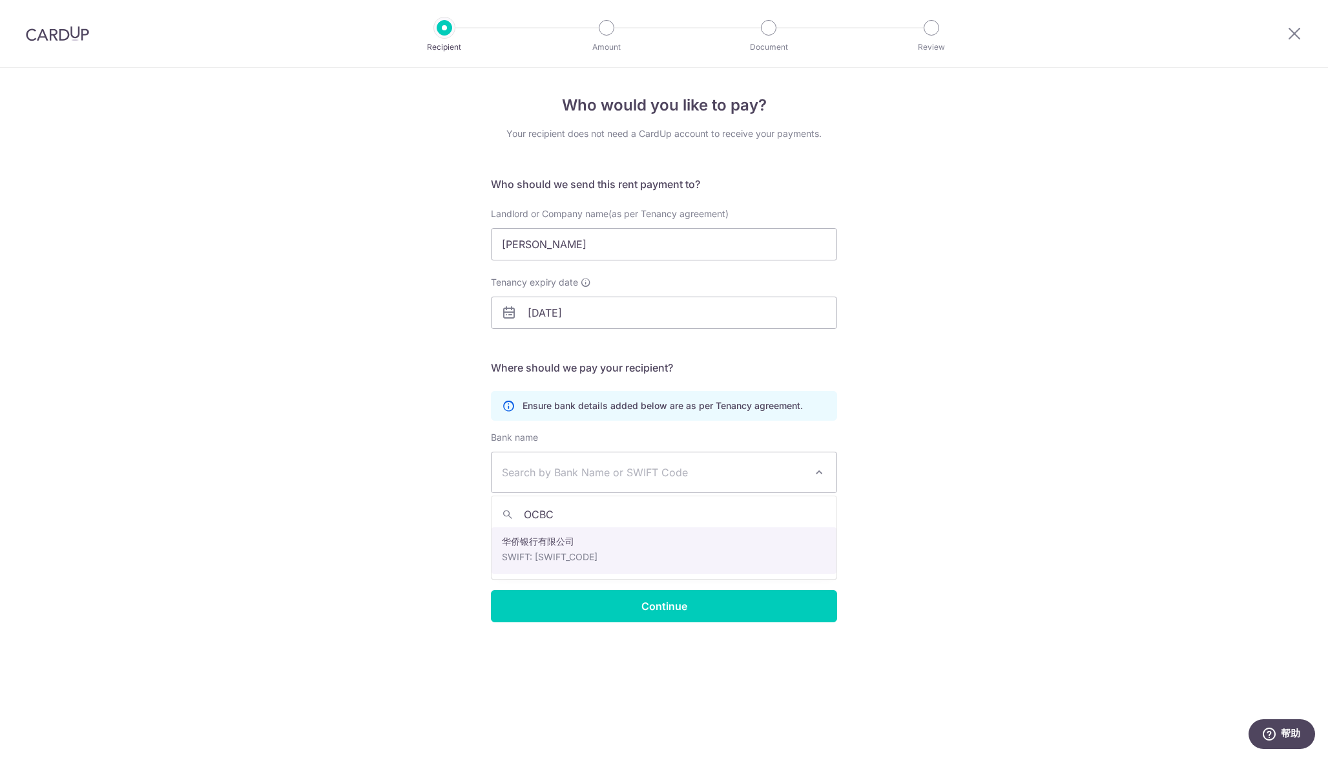
type input "OCBC"
select select "12"
click at [954, 536] on div "Who would you like to pay? Your recipient does not need a CardUp account to rec…" at bounding box center [664, 413] width 1328 height 690
click at [587, 561] on input "Bank account no." at bounding box center [573, 563] width 165 height 32
type input "582185005001"
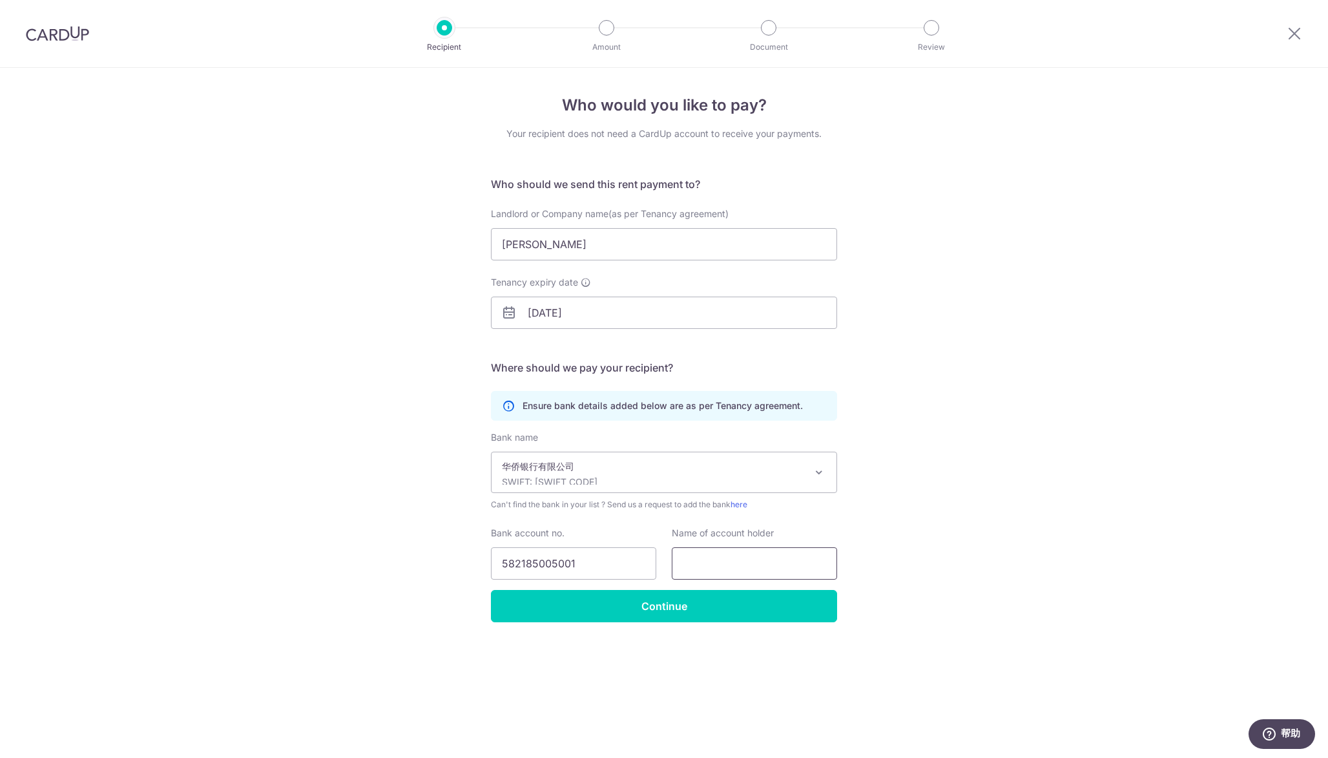
click at [755, 557] on input "text" at bounding box center [754, 563] width 165 height 32
type input "zhou wen"
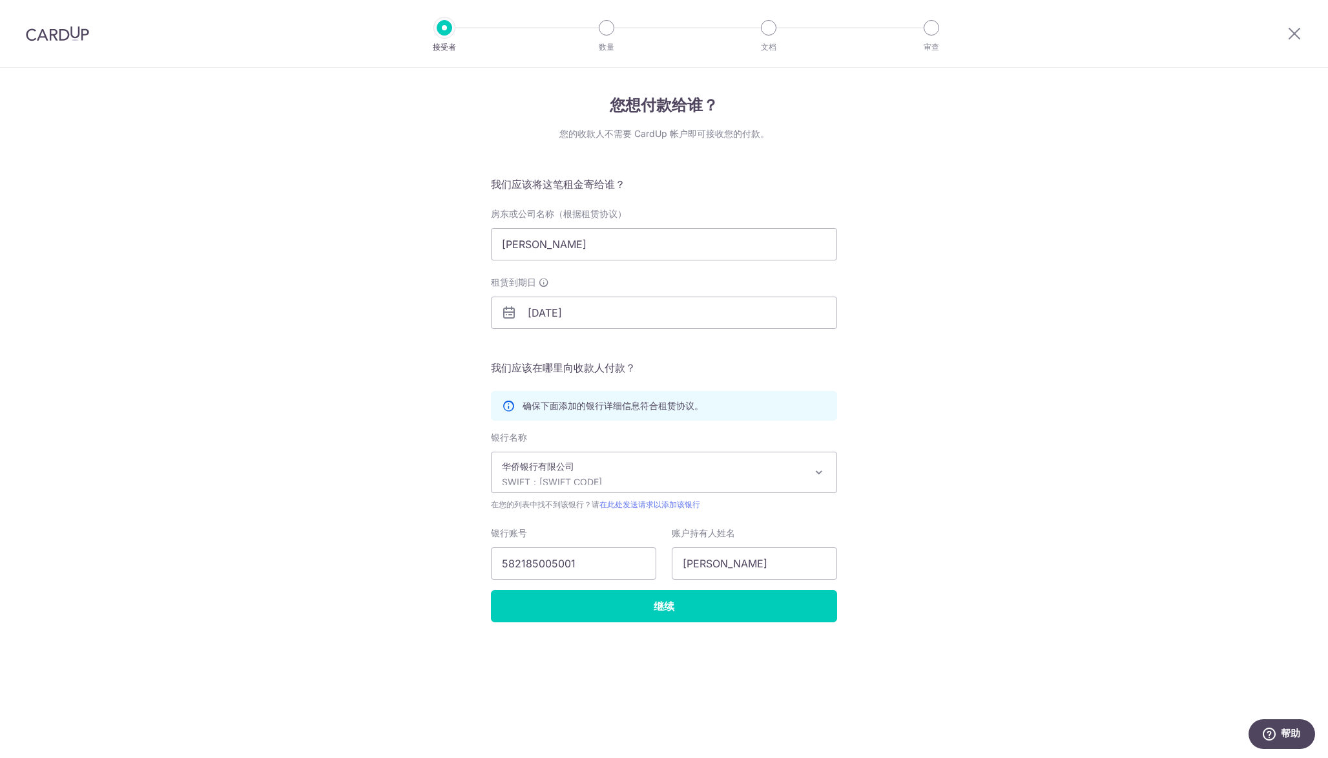
click at [341, 554] on div "您想付款给谁？ 您的收款人不需要 CardUp 帐户即可接收您的付款。 我们应该将这笔租金寄给谁？ 房东或公司名称（根据租赁协议） Zhou Wen 租赁到期…" at bounding box center [664, 413] width 1328 height 690
click at [1043, 244] on div "您想付款给谁？ 您的收款人不需要 CardUp 帐户即可接收您的付款。 我们应该将这笔租金寄给谁？ 房东或公司名称（根据租赁协议） Zhou Wen 租赁到期…" at bounding box center [664, 413] width 1328 height 690
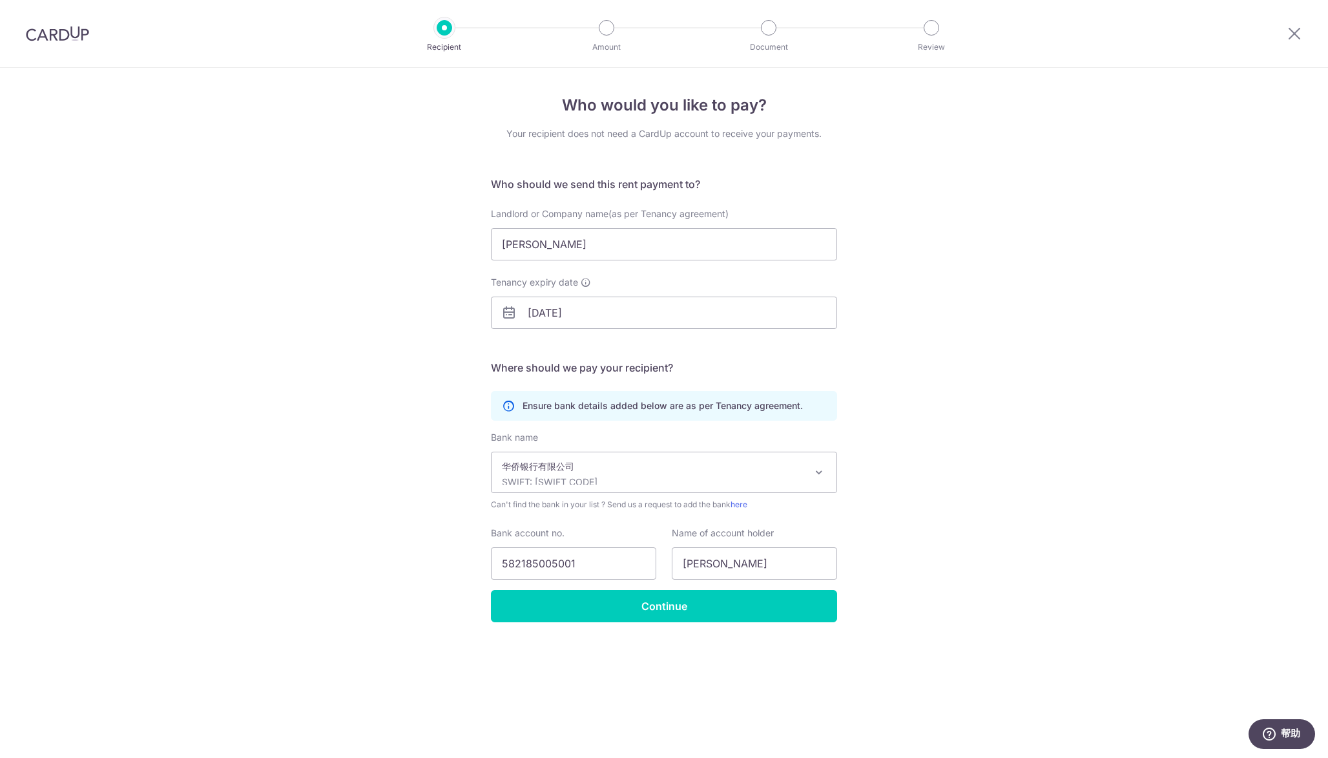
click at [1059, 213] on div "Who would you like to pay? Your recipient does not need a CardUp account to rec…" at bounding box center [664, 413] width 1328 height 690
click at [524, 561] on input "582185005001" at bounding box center [573, 563] width 165 height 32
click at [531, 606] on input "Continue" at bounding box center [664, 606] width 346 height 32
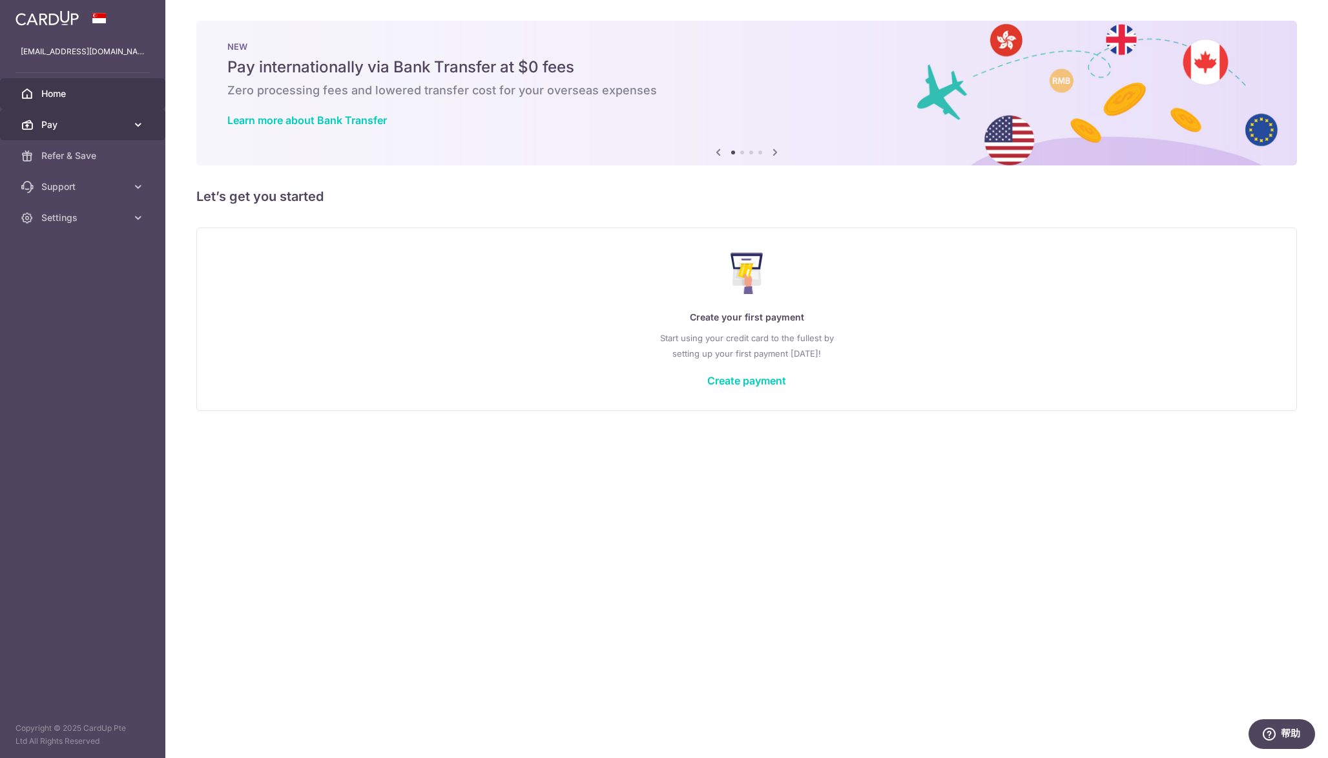
click at [89, 122] on span "Pay" at bounding box center [83, 124] width 85 height 13
click at [76, 263] on span "Refer & Save" at bounding box center [83, 264] width 85 height 13
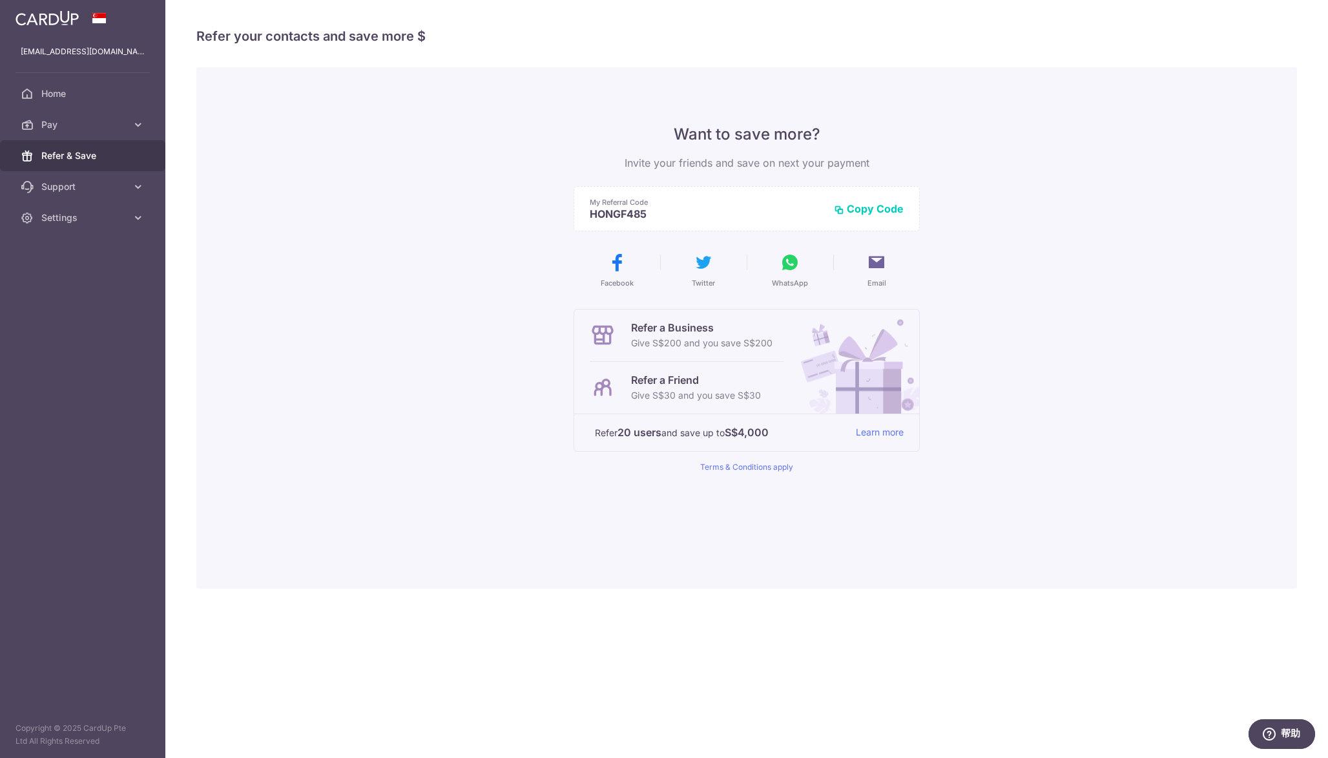
click at [468, 256] on div "Want to save more? Invite your friends and save on next your payment My Referra…" at bounding box center [746, 327] width 1101 height 521
click at [81, 114] on link "Pay" at bounding box center [82, 124] width 165 height 31
click at [65, 214] on span "Cards" at bounding box center [83, 217] width 85 height 13
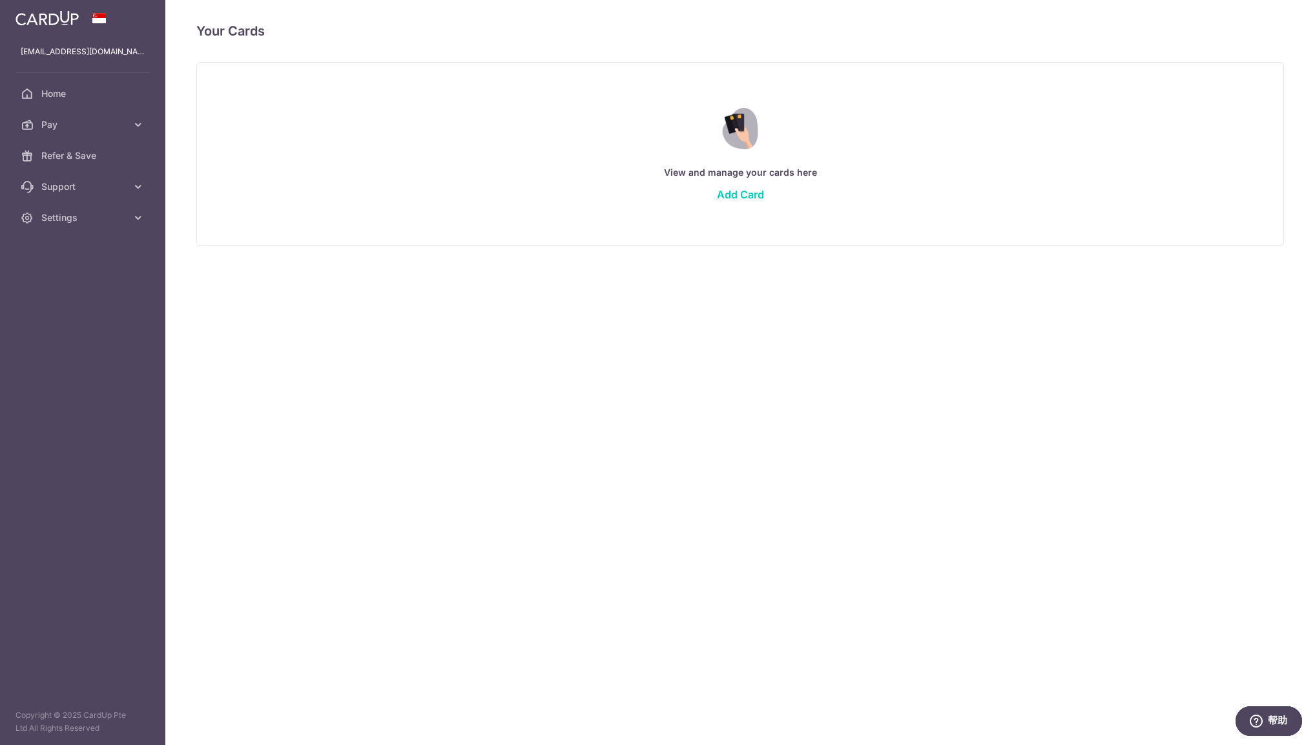
click at [538, 194] on div "View and manage your cards here Add Card" at bounding box center [741, 154] width 1056 height 112
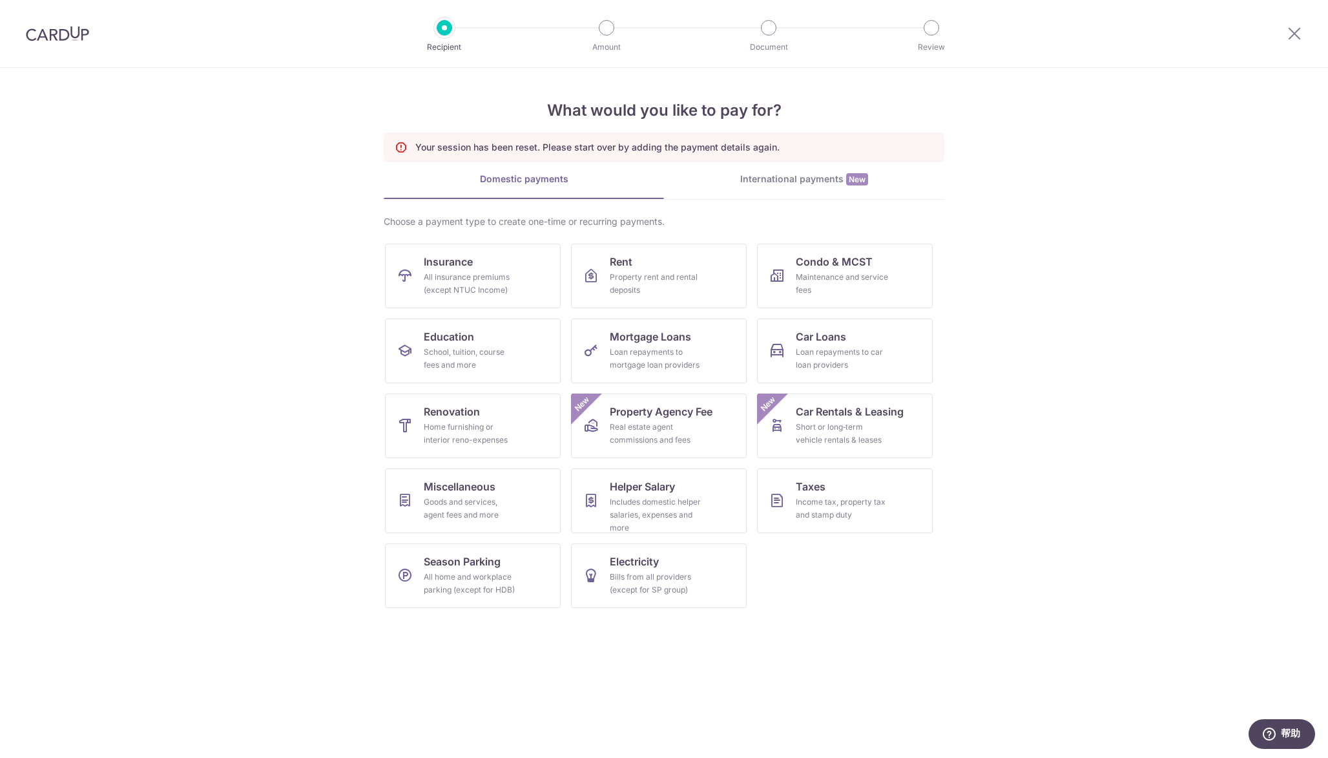
click at [1104, 405] on section "What would you like to pay for? Your session has been reset. Please start over …" at bounding box center [664, 413] width 1328 height 690
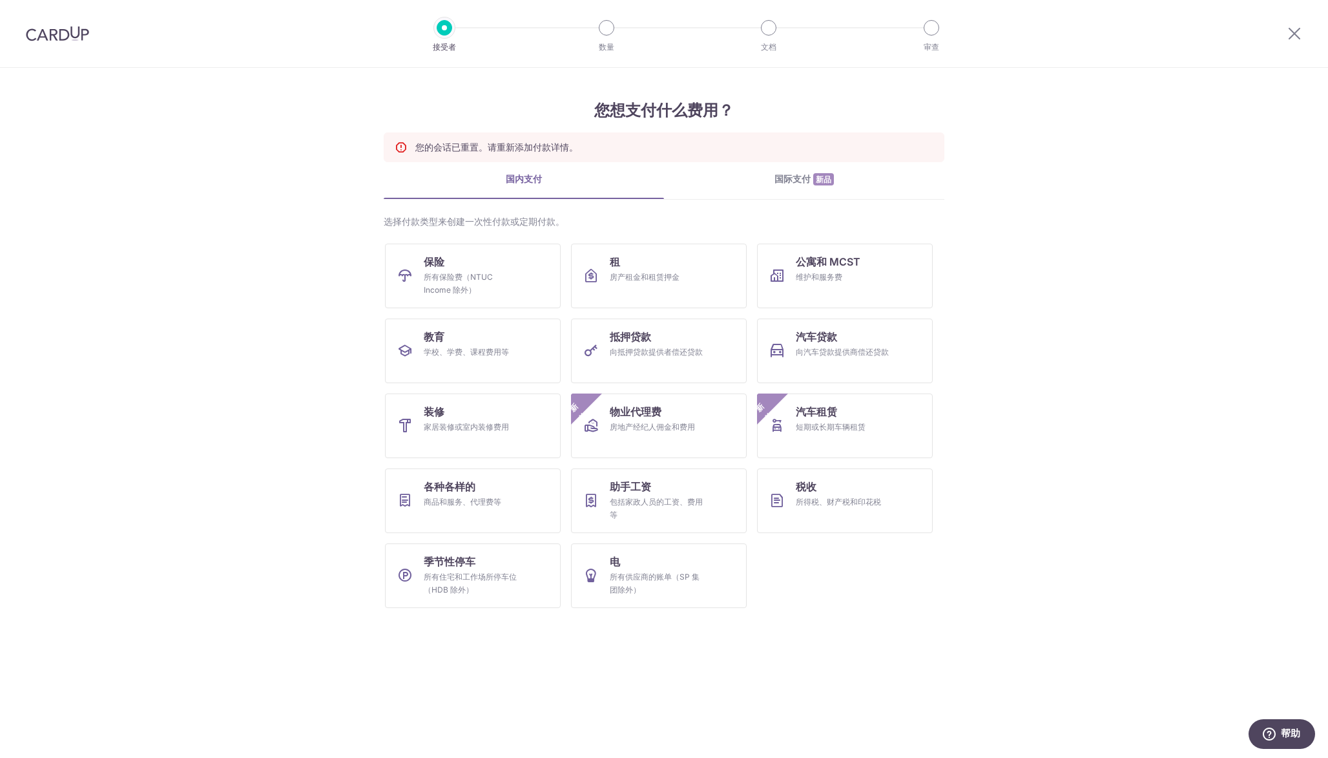
click at [1082, 388] on section "您想支付什么费用？ 您的会话已重置。请重新添加付款详情。 国内支付 国际支付 新品 选择付款类型来创建一次性付款或定期付款。 保险 所有保险费（NTUC In…" at bounding box center [664, 413] width 1328 height 690
click at [656, 269] on link "租 房产租金和租赁押金" at bounding box center [659, 276] width 176 height 65
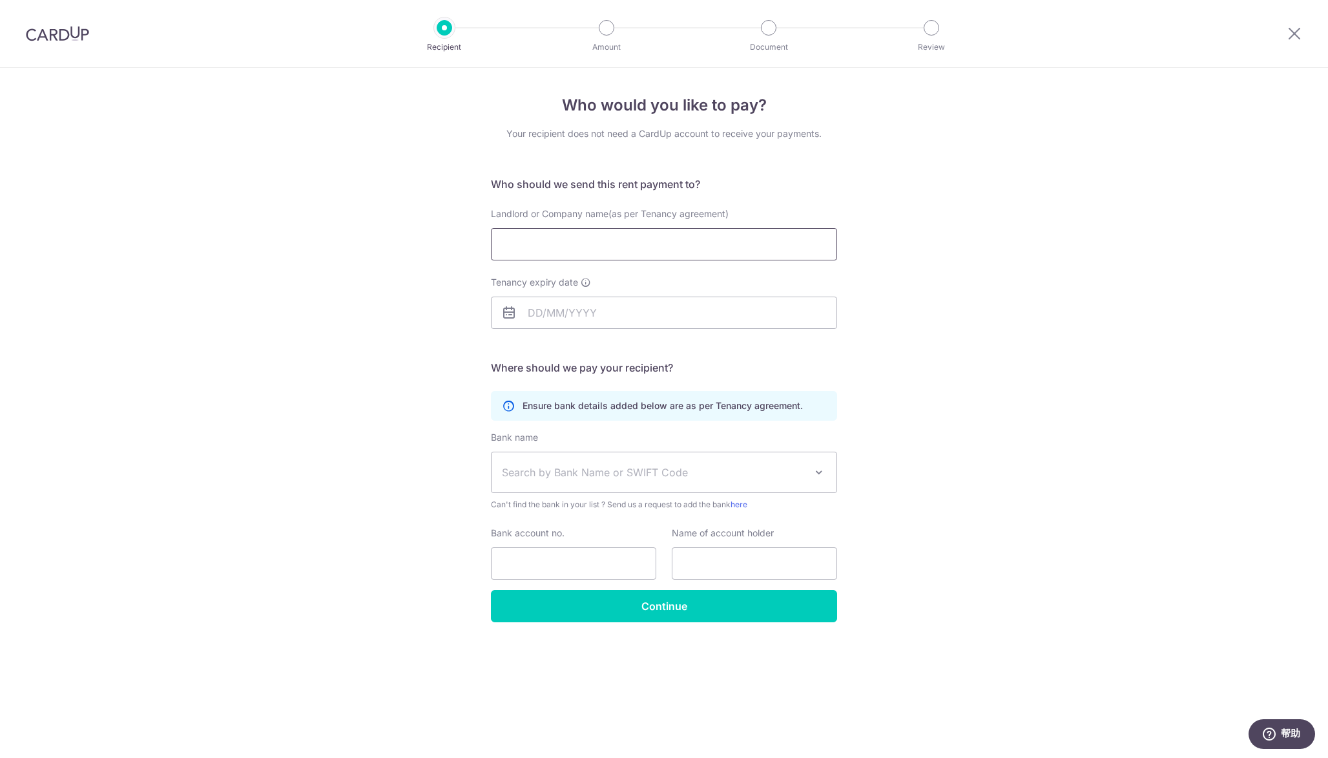
click at [724, 231] on input "Landlord or Company name(as per Tenancy agreement)" at bounding box center [664, 244] width 346 height 32
type input "[PERSON_NAME]"
click at [567, 312] on input "Tenancy expiry date" at bounding box center [664, 313] width 346 height 32
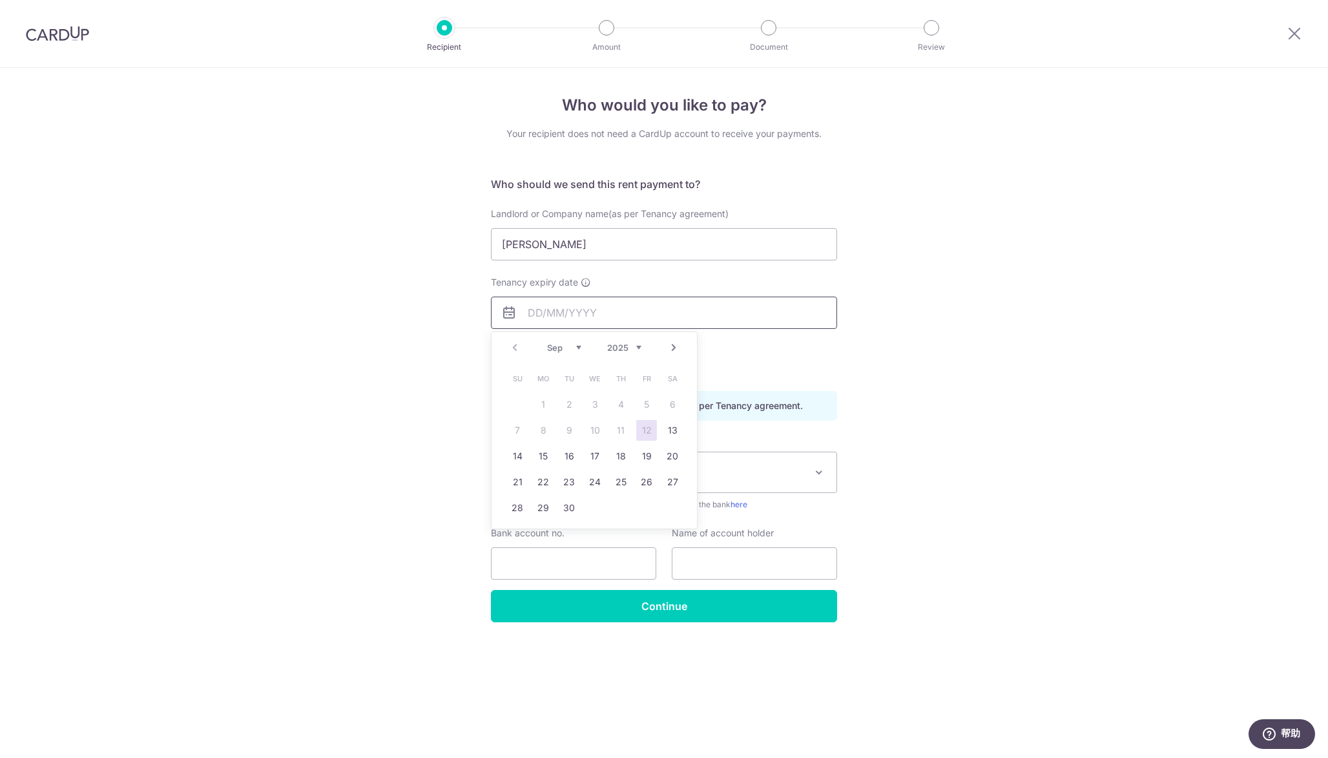
type input "[DATE]"
click at [1025, 311] on div "Who would you like to pay? Your recipient does not need a CardUp account to rec…" at bounding box center [664, 413] width 1328 height 690
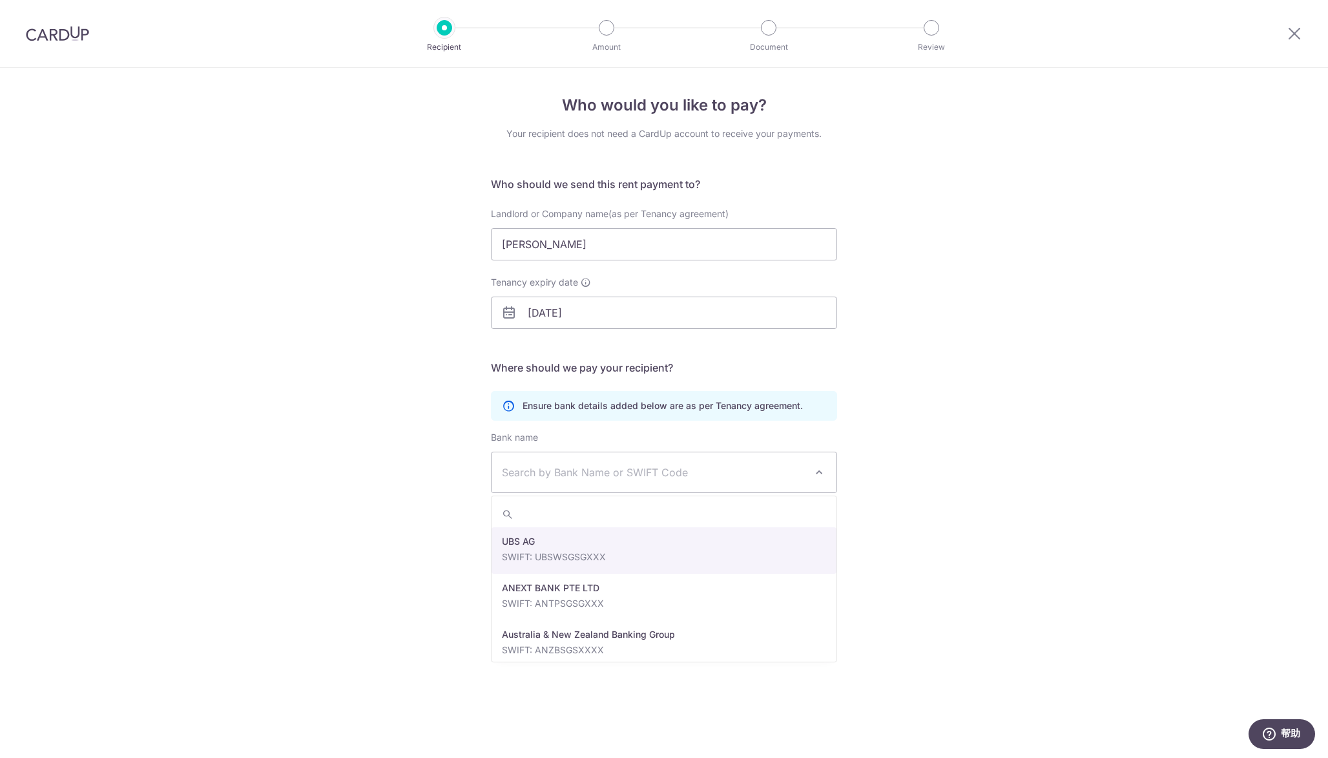
click at [562, 476] on span "Search by Bank Name or SWIFT Code" at bounding box center [654, 473] width 304 height 16
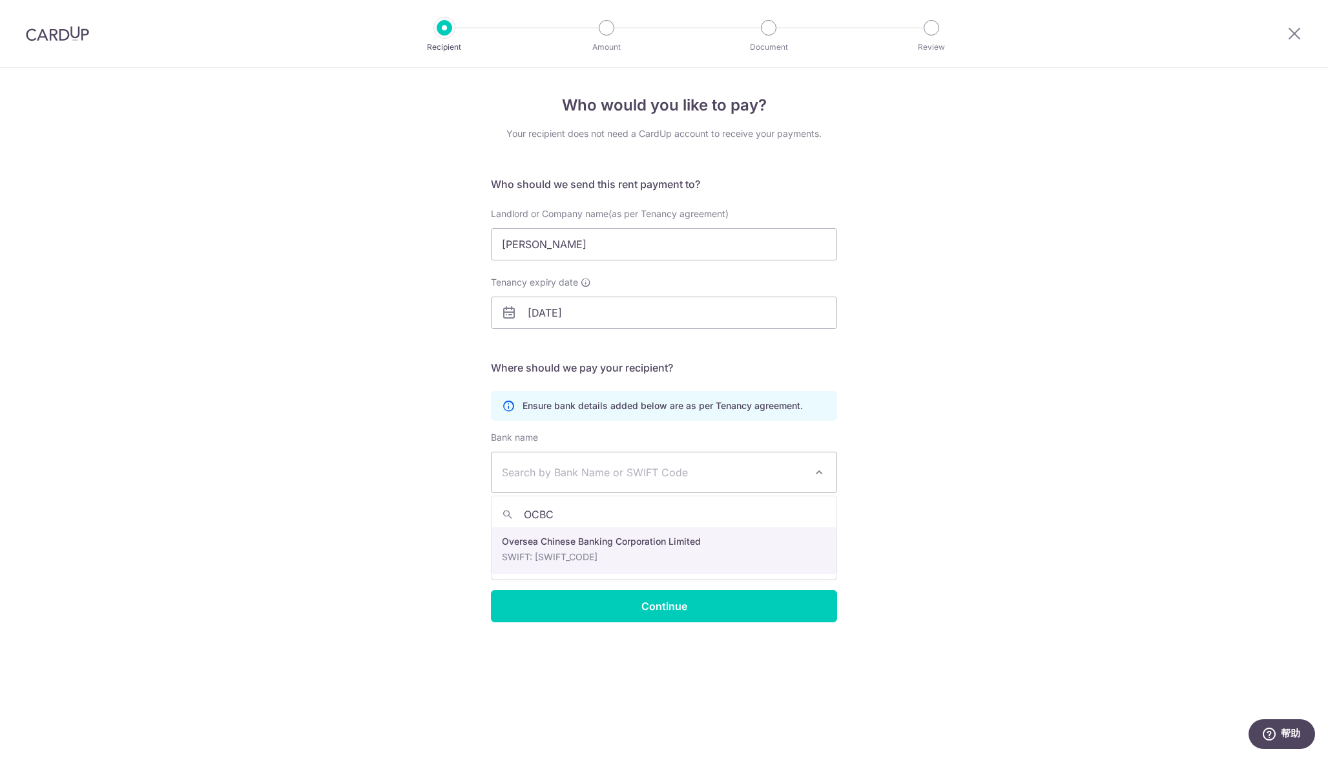
type input "OCBC"
select select "12"
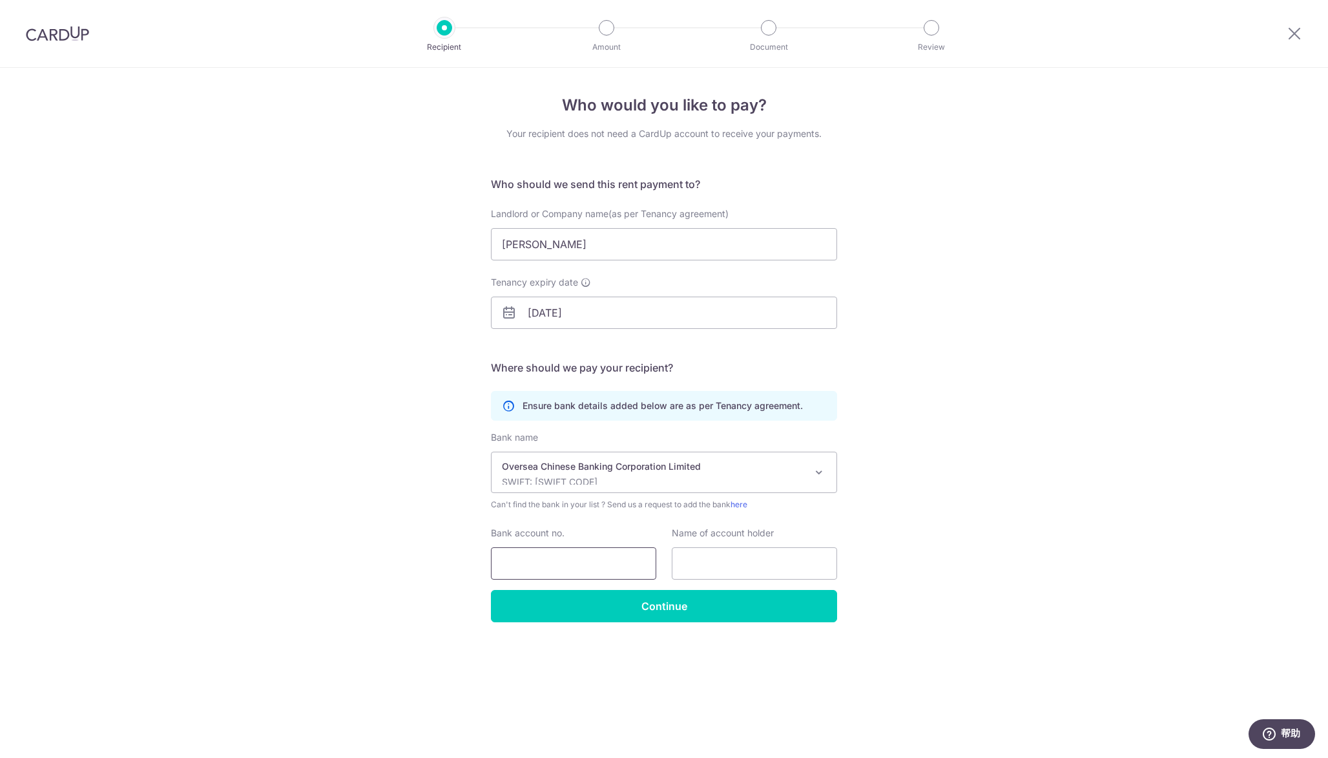
click at [505, 568] on input "Bank account no." at bounding box center [573, 563] width 165 height 32
type input "582185005001"
click at [707, 559] on input "text" at bounding box center [754, 563] width 165 height 32
click at [314, 614] on div "Who would you like to pay? Your recipient does not need a CardUp account to rec…" at bounding box center [664, 413] width 1328 height 690
click at [786, 569] on input "HONG FENG" at bounding box center [754, 563] width 165 height 32
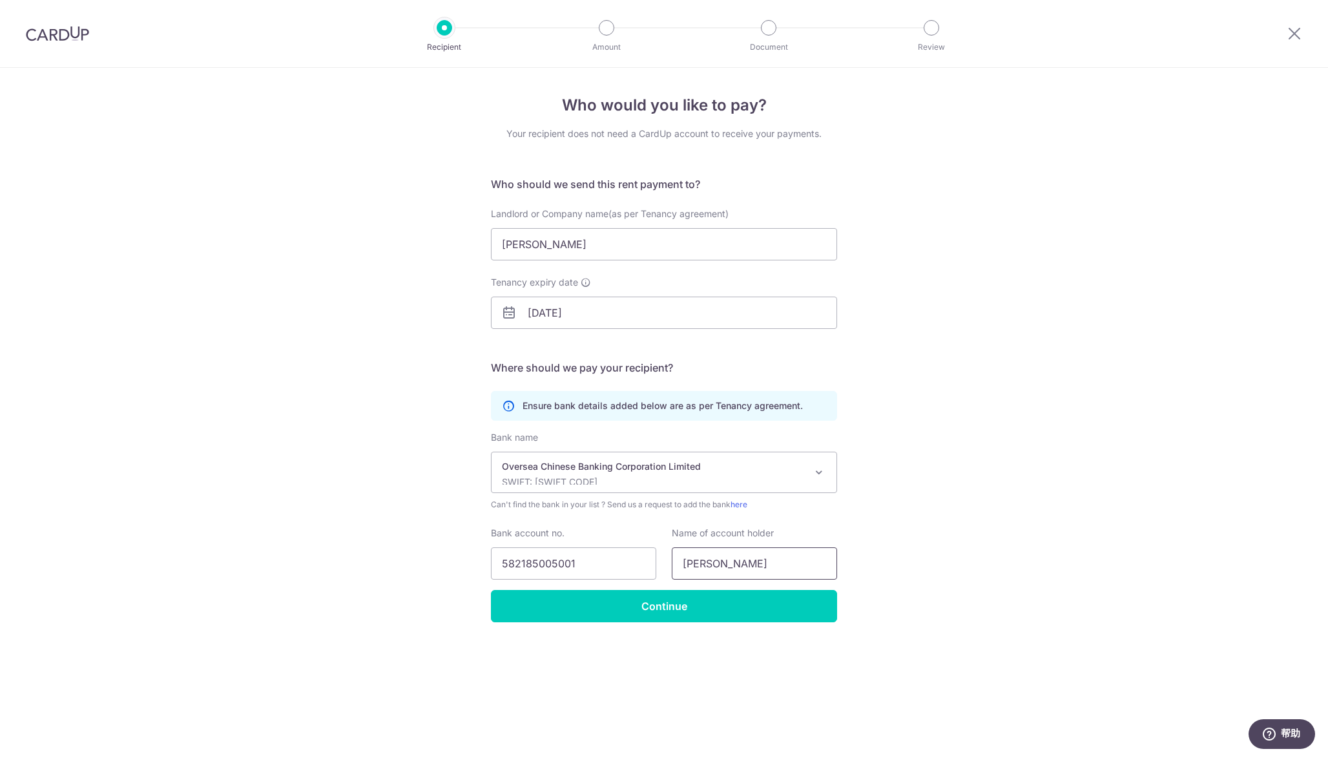
type input "zhou wen"
click at [1083, 565] on div "Who would you like to pay? Your recipient does not need a CardUp account to rec…" at bounding box center [664, 413] width 1328 height 690
click at [525, 563] on input "582185005001" at bounding box center [573, 563] width 165 height 32
click at [991, 551] on div "Who would you like to pay? Your recipient does not need a CardUp account to rec…" at bounding box center [664, 413] width 1328 height 690
click at [342, 326] on div "Who would you like to pay? Your recipient does not need a CardUp account to rec…" at bounding box center [664, 413] width 1328 height 690
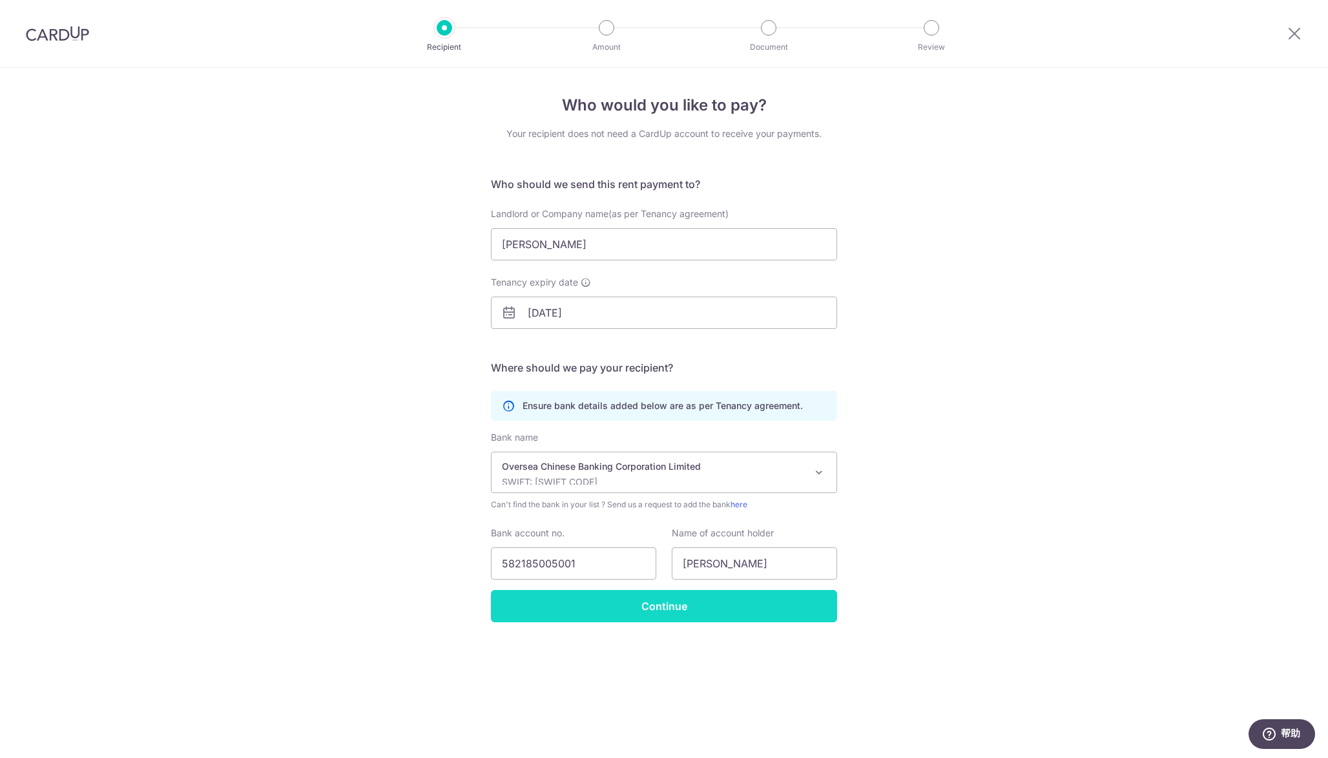
click at [545, 612] on input "Continue" at bounding box center [664, 606] width 346 height 32
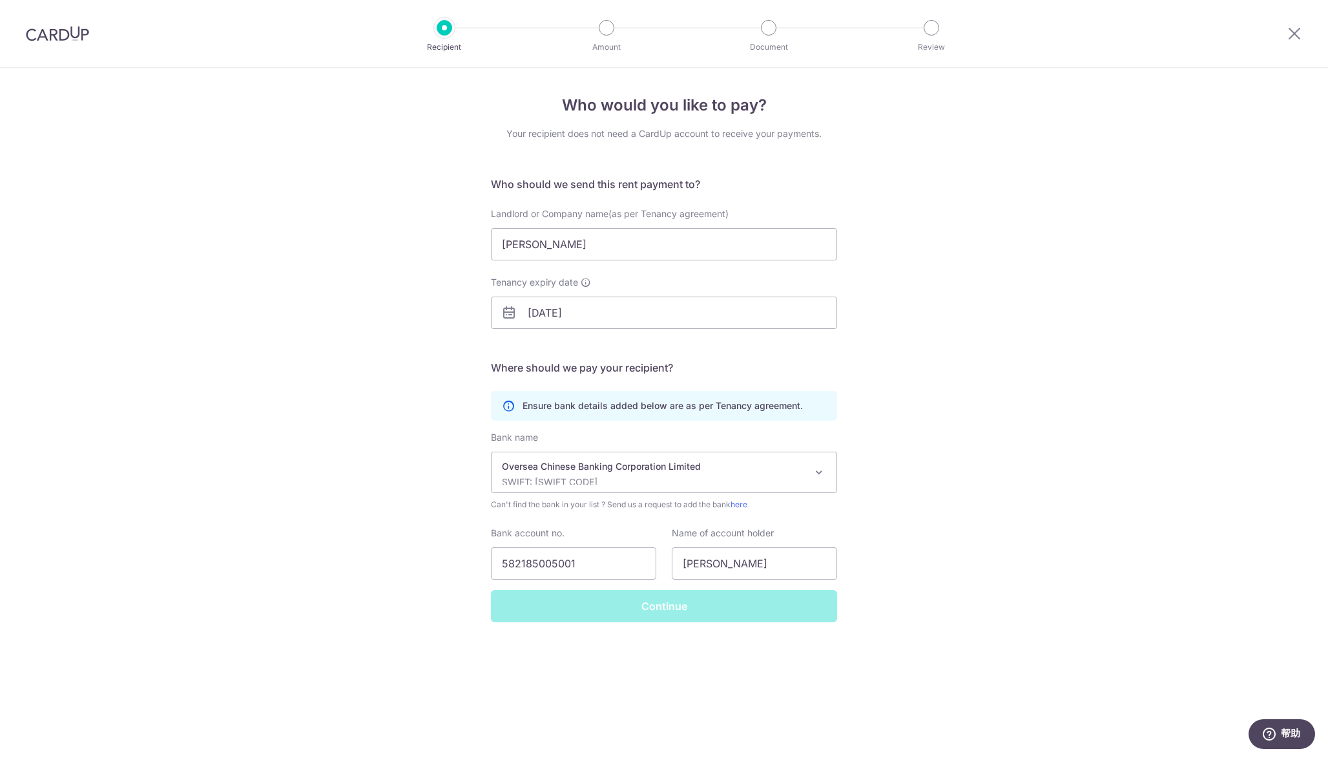
click at [1035, 429] on div "Who would you like to pay? Your recipient does not need a CardUp account to rec…" at bounding box center [664, 413] width 1328 height 690
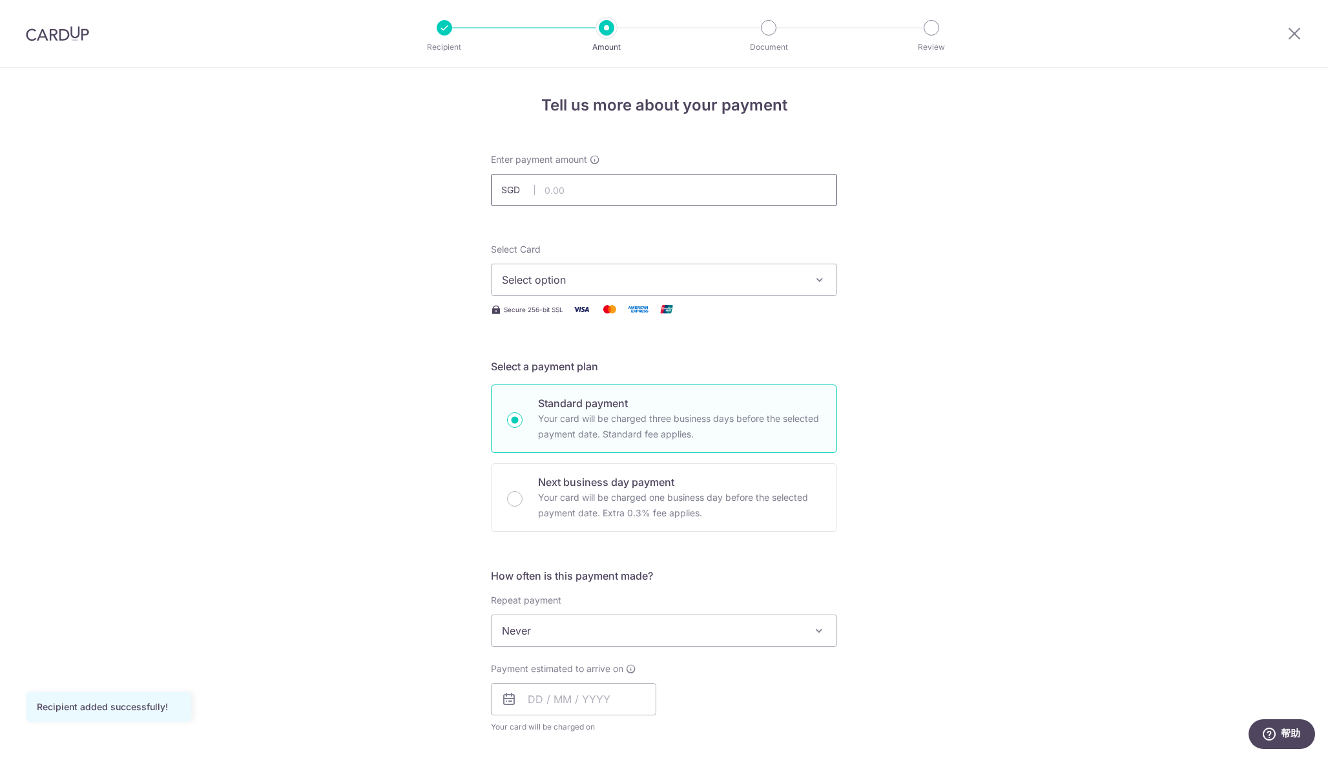
click at [674, 193] on input "text" at bounding box center [664, 190] width 346 height 32
type input "5,000.00"
click at [961, 239] on div "Tell us more about your payment Enter payment amount SGD 5,000.00 5000.00 Recip…" at bounding box center [664, 652] width 1328 height 1169
click at [805, 282] on button "Select option" at bounding box center [664, 280] width 346 height 32
click at [953, 303] on div "Tell us more about your payment Enter payment amount SGD 5,000.00 5000.00 Recip…" at bounding box center [664, 652] width 1328 height 1169
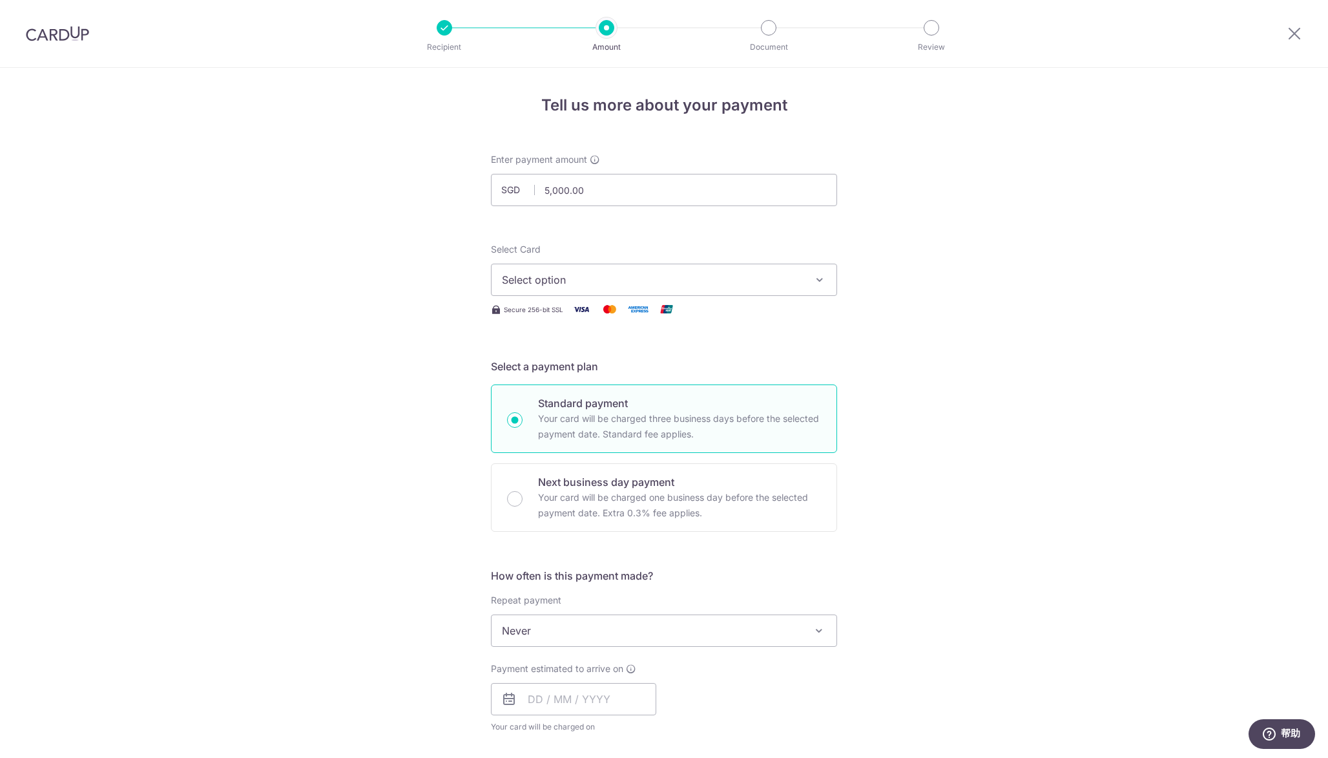
click at [797, 275] on span "Select option" at bounding box center [652, 280] width 301 height 16
click at [695, 318] on span "Add credit card" at bounding box center [675, 315] width 301 height 13
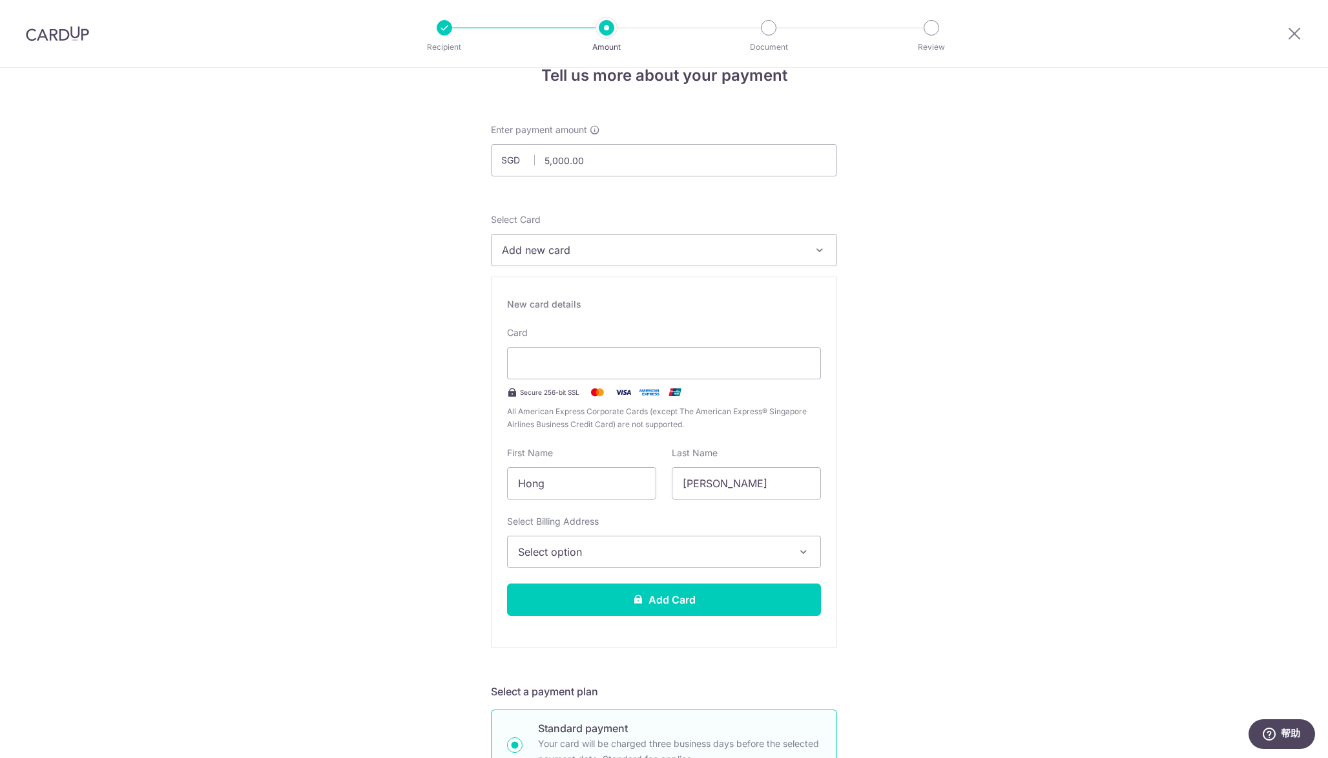
scroll to position [31, 0]
click at [816, 246] on icon "button" at bounding box center [819, 248] width 13 height 13
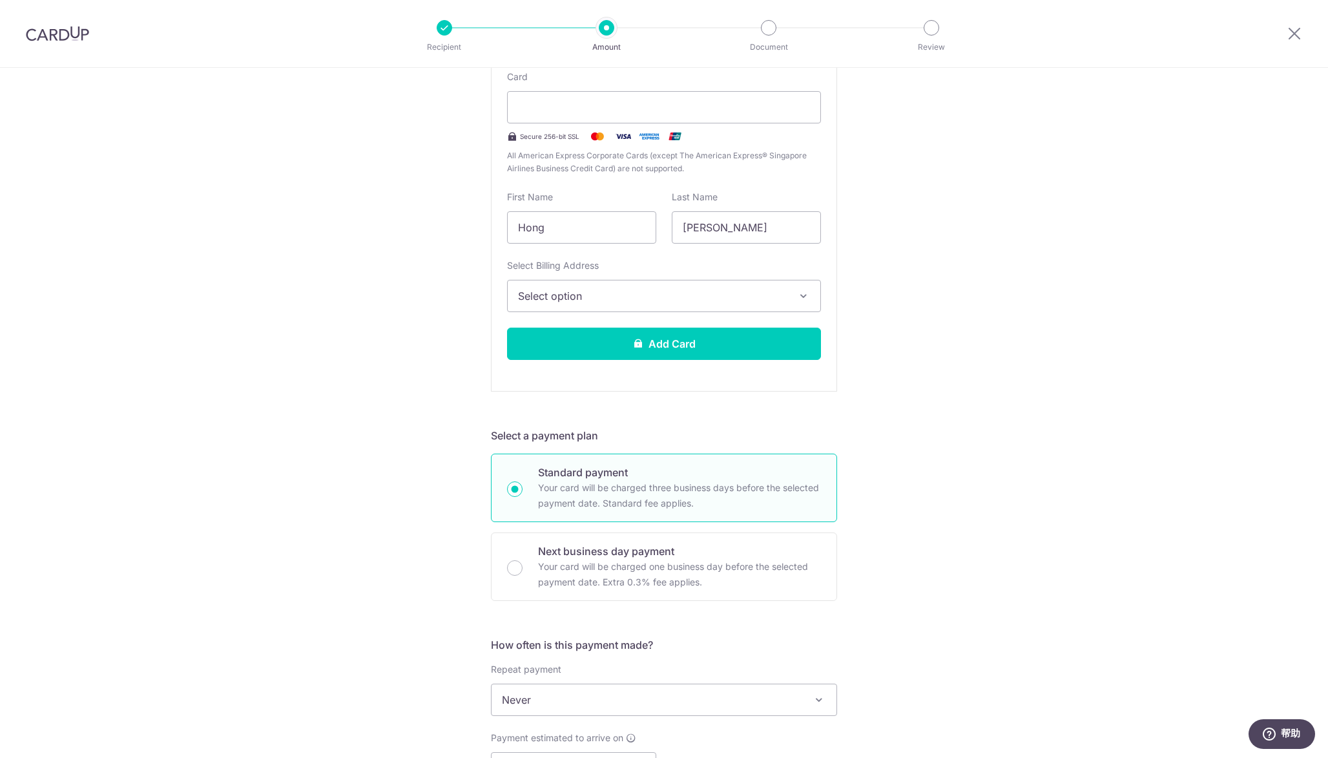
scroll to position [289, 0]
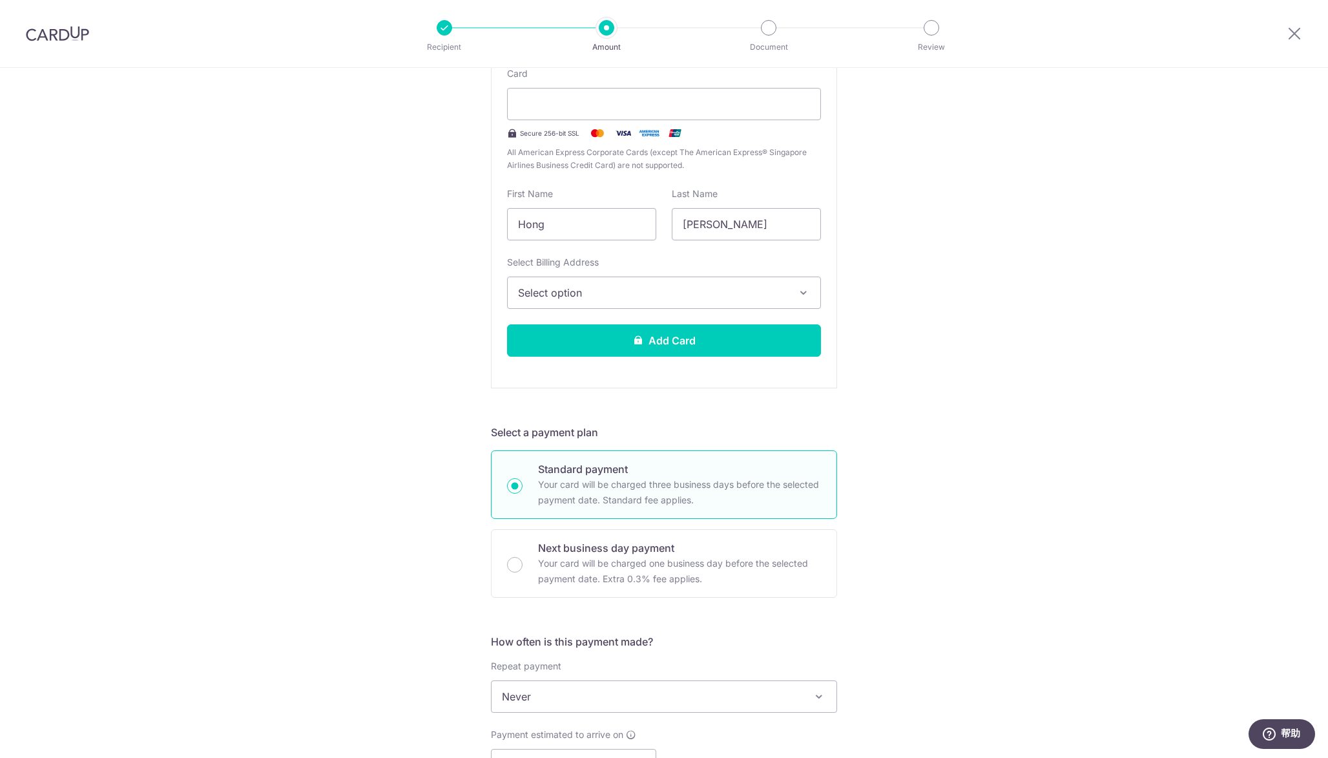
click at [925, 285] on div "Tell us more about your payment Enter payment amount SGD 5,000.00 5000.00 Recip…" at bounding box center [664, 540] width 1328 height 1523
click at [958, 363] on div "Tell us more about your payment Enter payment amount SGD 5,000.00 5000.00 Recip…" at bounding box center [664, 540] width 1328 height 1523
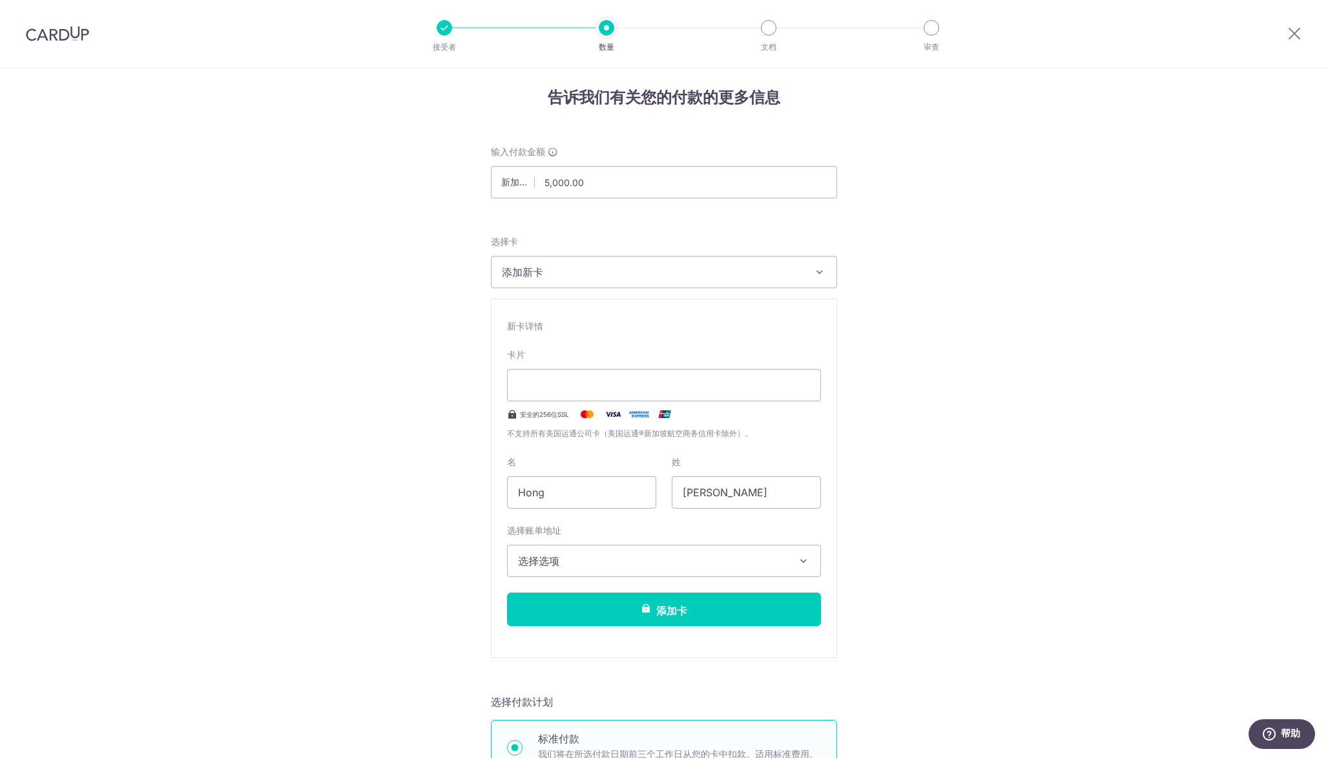
scroll to position [6, 0]
click at [791, 269] on span "添加新卡" at bounding box center [652, 274] width 301 height 16
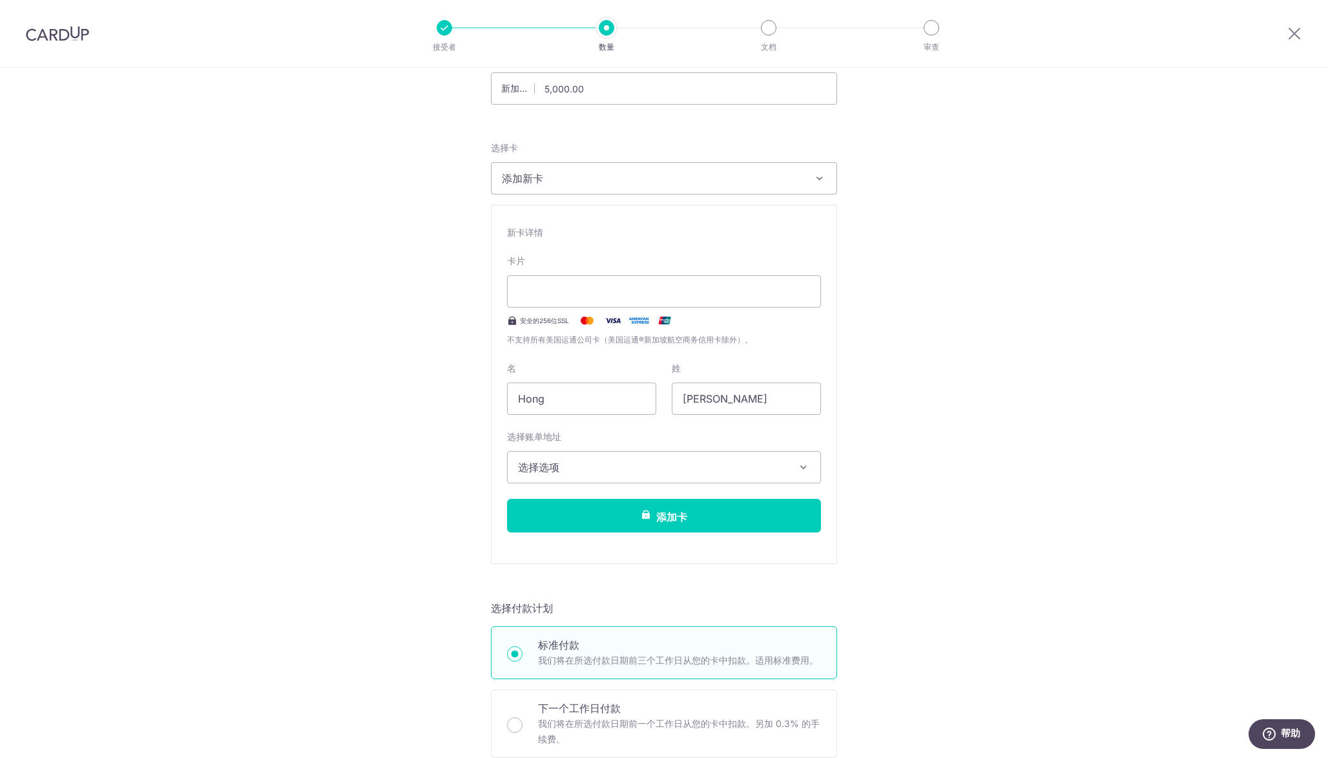
scroll to position [102, 0]
click at [1012, 312] on div "告诉我们有关您的付款的更多信息 输入付款金额 新加坡元 5,000.00 5000.00 收件人添加成功！ 选择卡 [GEOGRAPHIC_DATA] 添加信…" at bounding box center [664, 708] width 1328 height 1485
